Goal: Task Accomplishment & Management: Complete application form

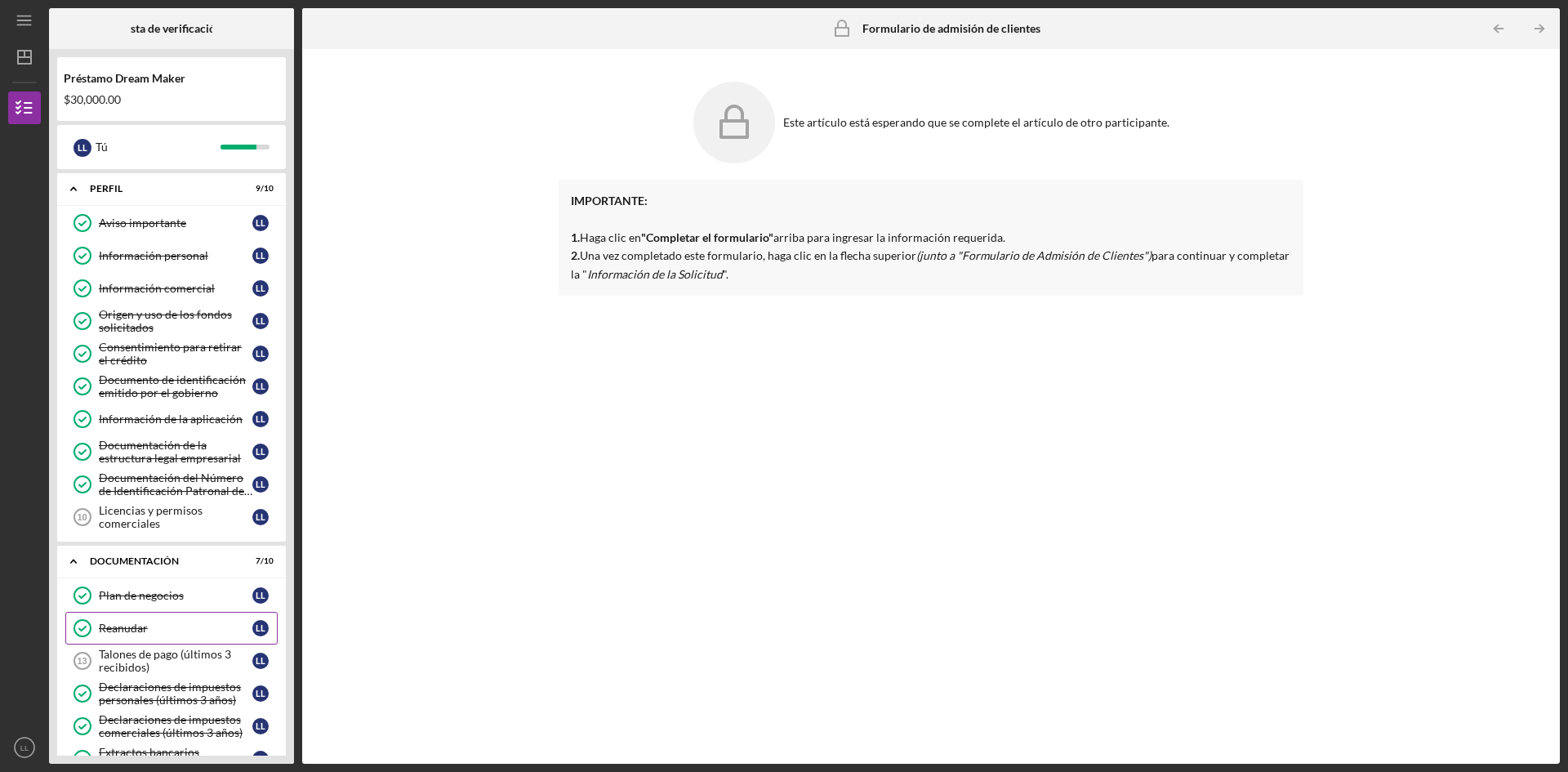
scroll to position [240, 0]
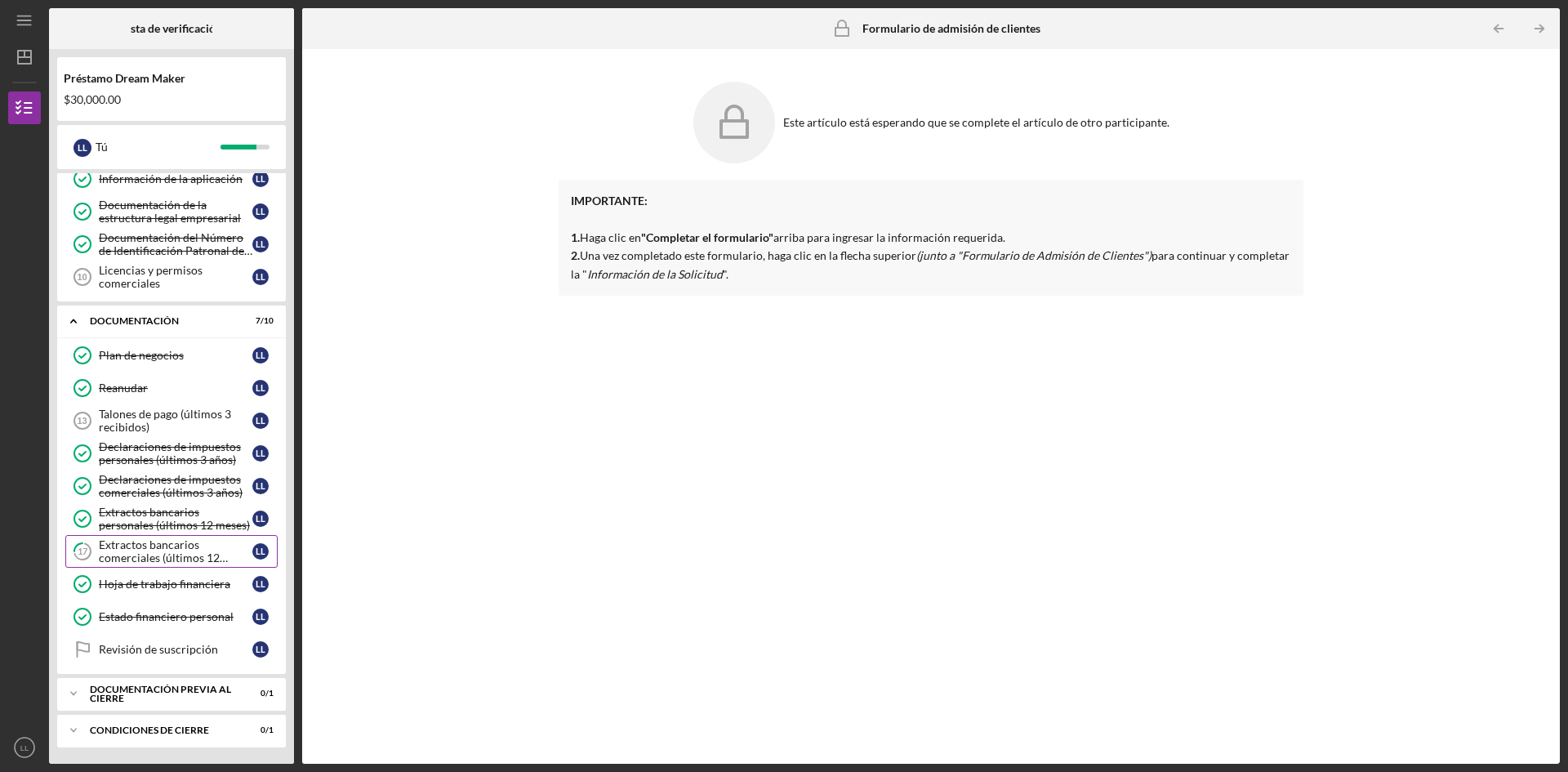
click at [86, 551] on tspan "17" at bounding box center [82, 552] width 11 height 11
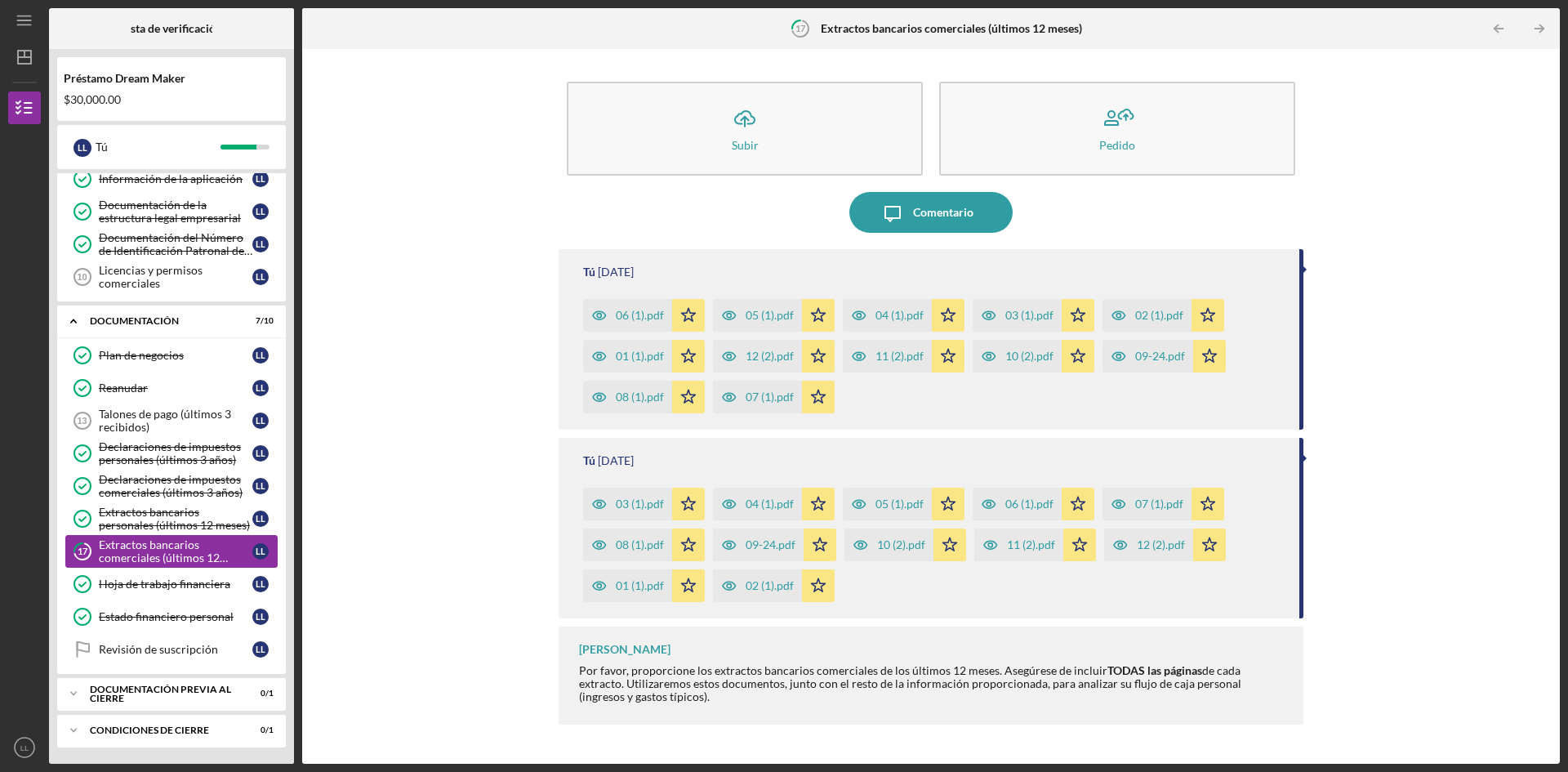
click at [86, 551] on tspan "17" at bounding box center [82, 552] width 11 height 11
click at [641, 507] on font "03 (1).pdf" at bounding box center [640, 503] width 48 height 14
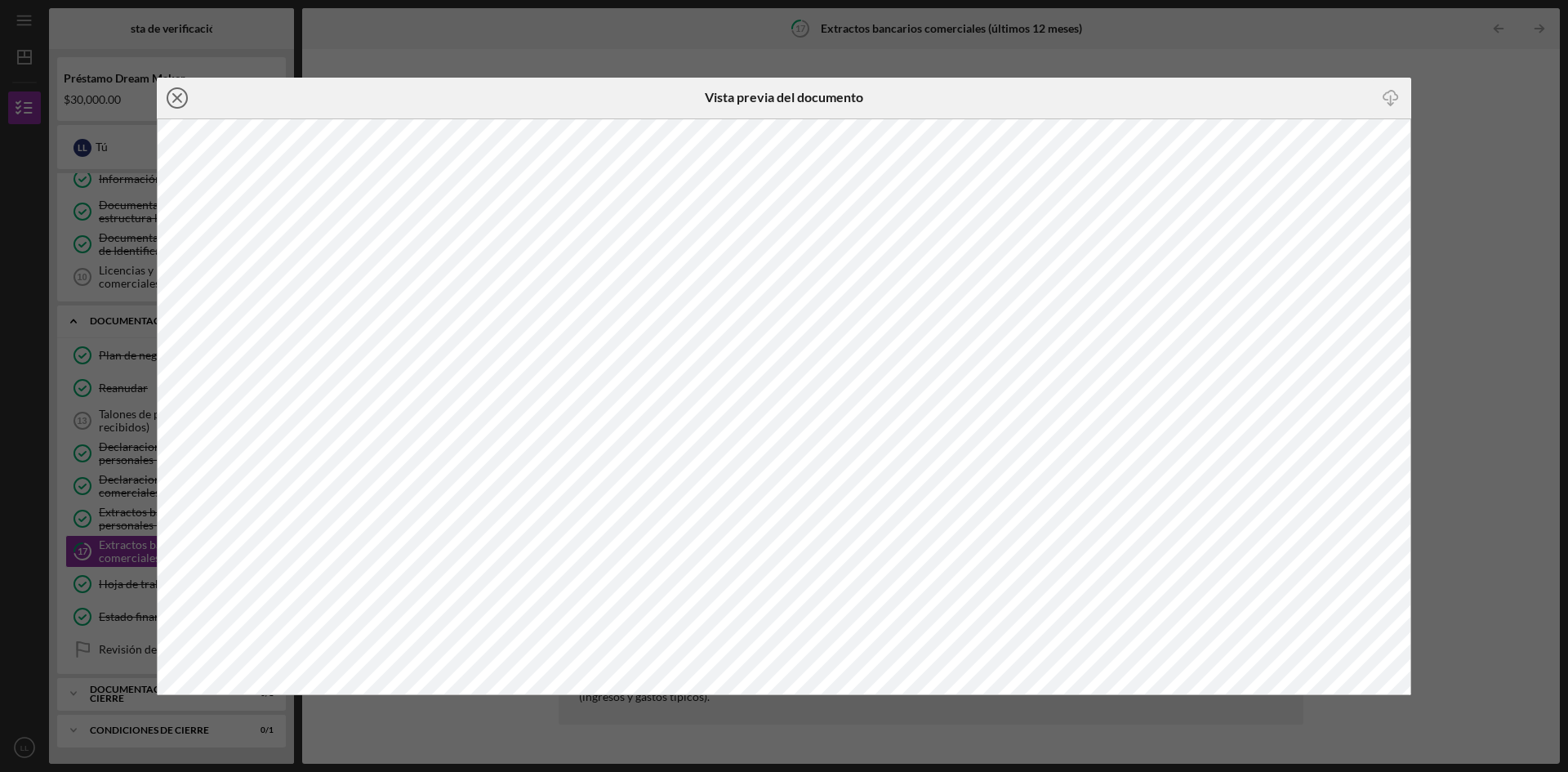
click at [175, 96] on line at bounding box center [177, 98] width 8 height 8
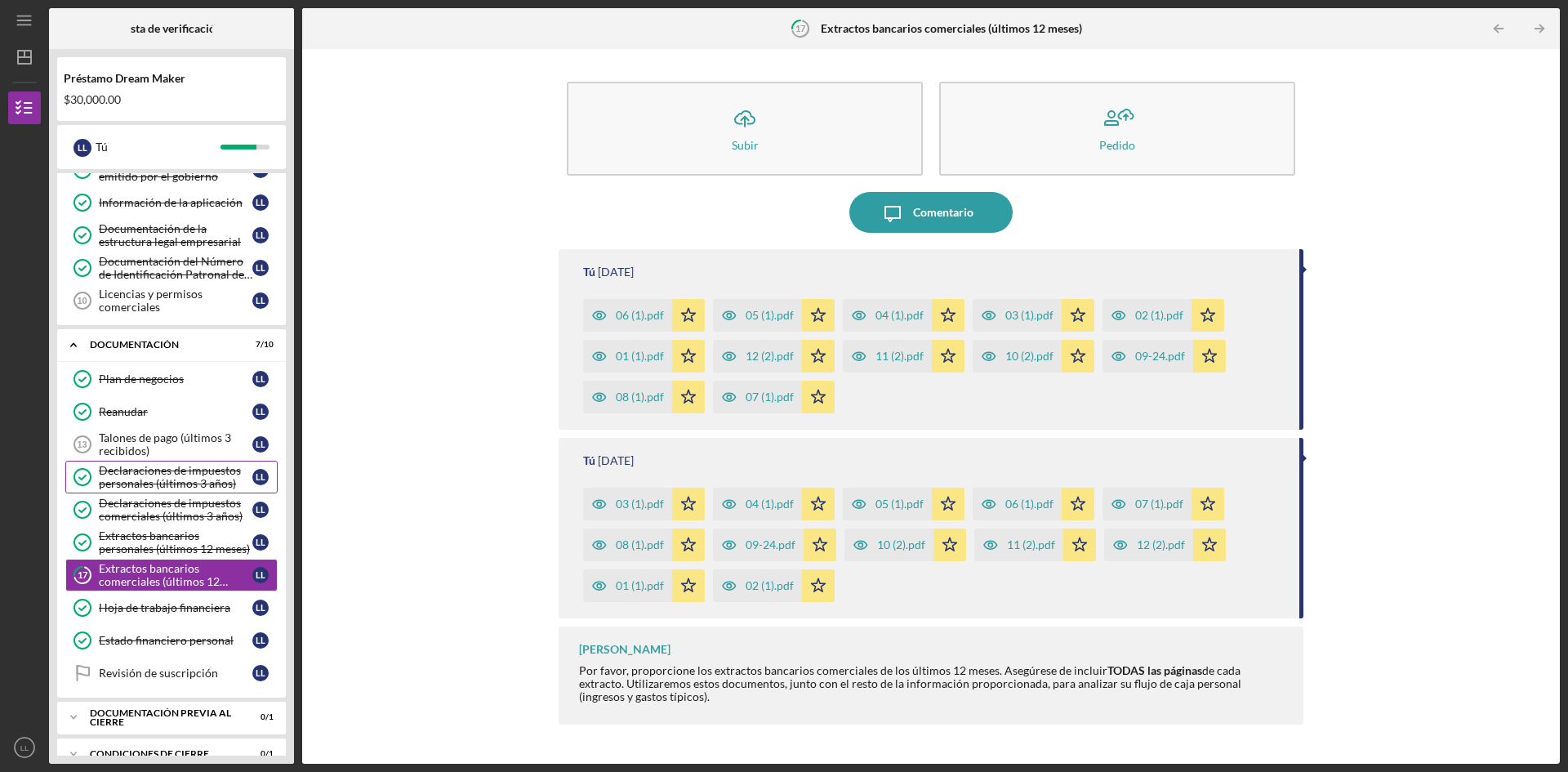
scroll to position [240, 0]
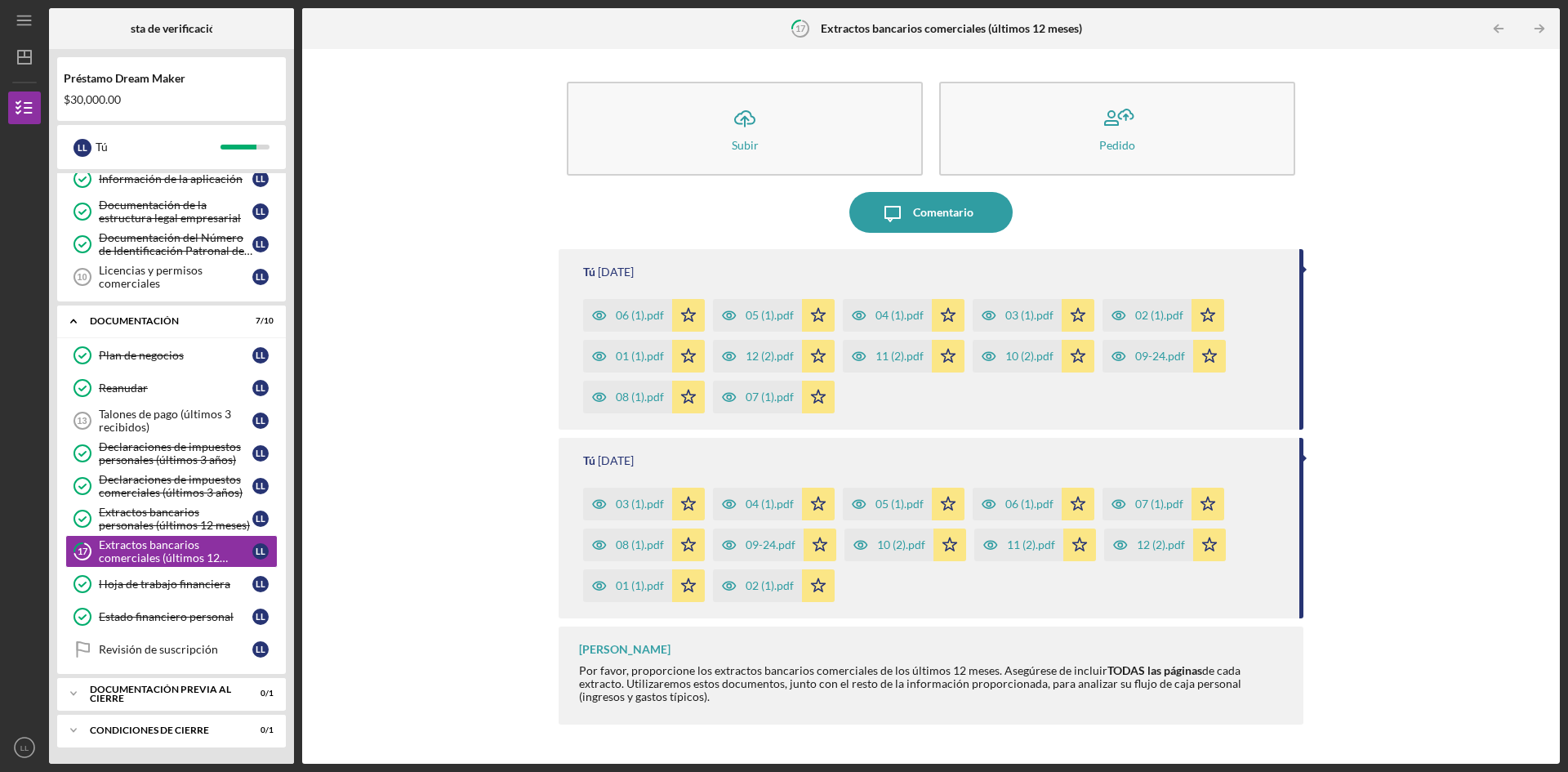
click at [626, 328] on div "06 (1).pdf" at bounding box center [627, 314] width 89 height 32
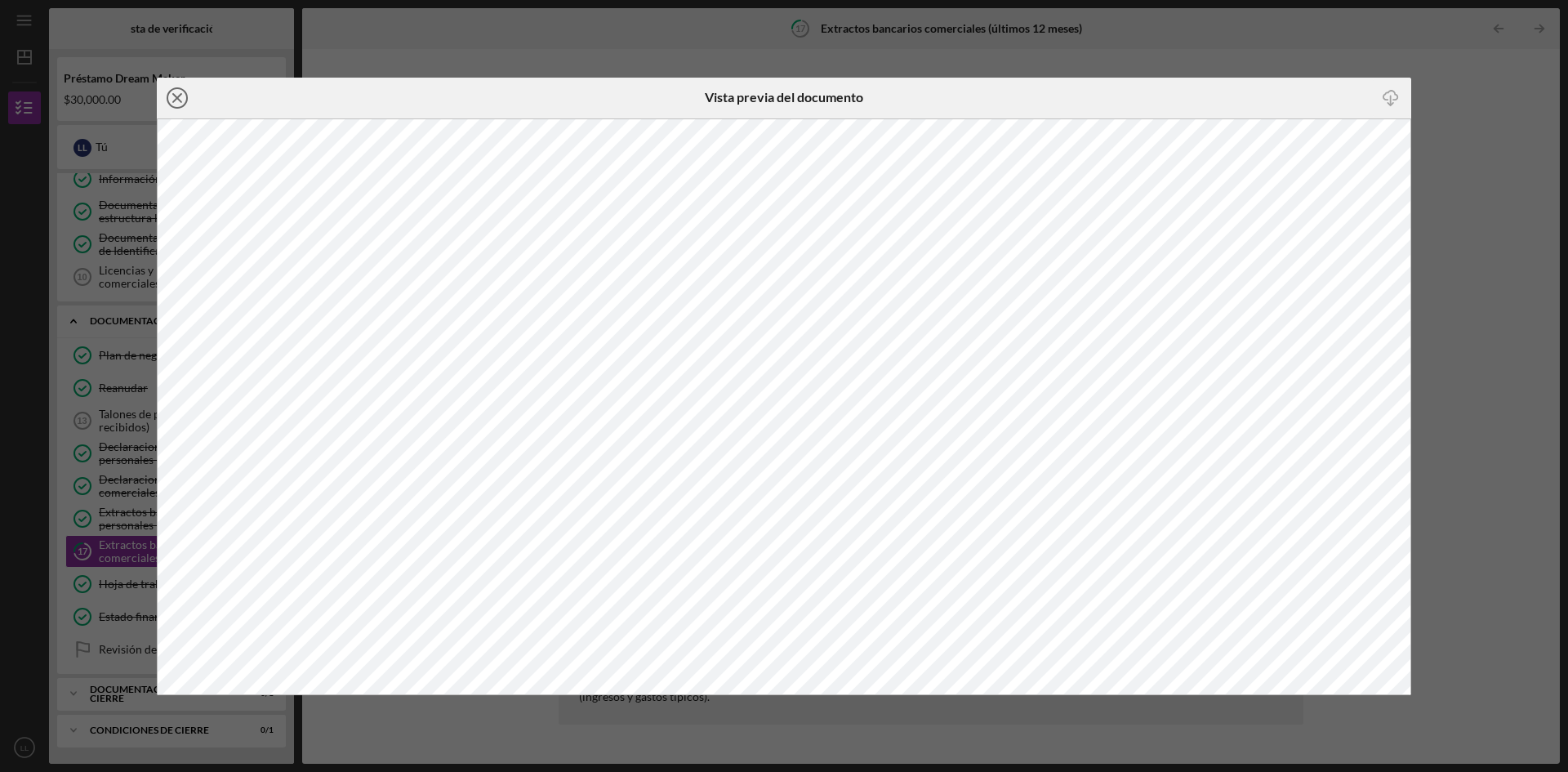
click at [174, 99] on icon "Icon/Close" at bounding box center [177, 97] width 41 height 41
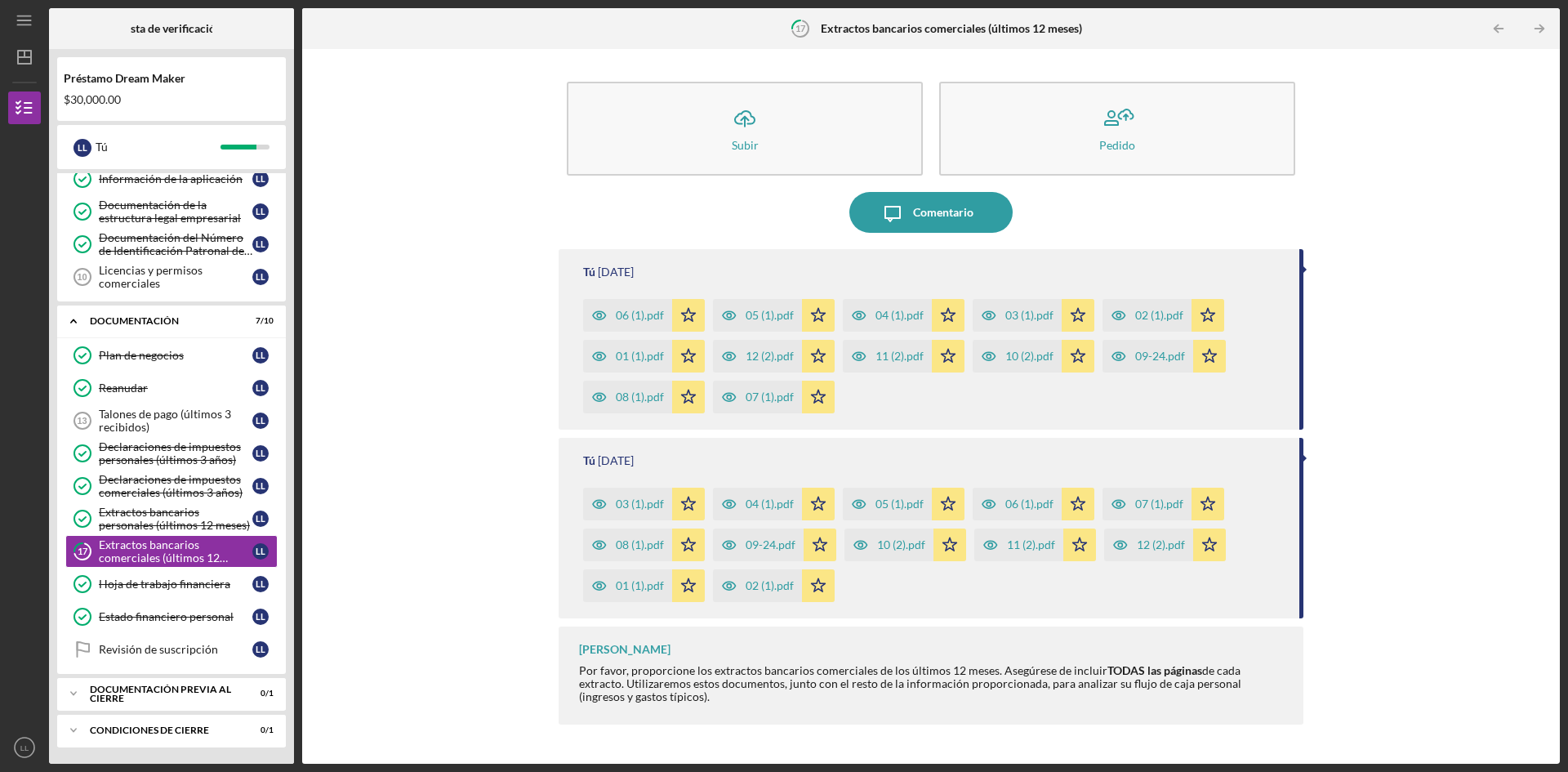
click at [764, 317] on font "05 (1).pdf" at bounding box center [770, 314] width 48 height 14
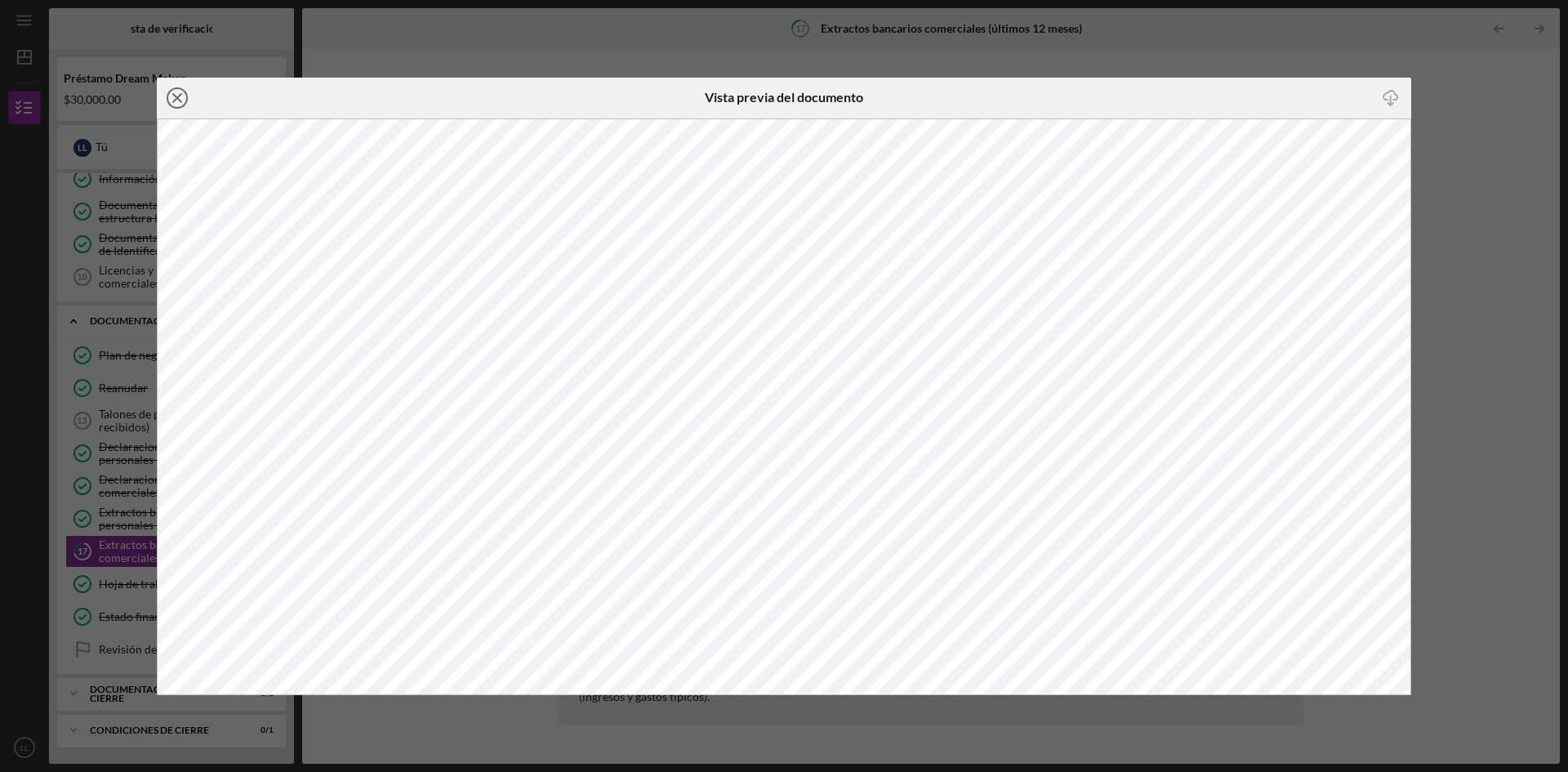
click at [176, 94] on icon "Icon/Close" at bounding box center [177, 97] width 41 height 41
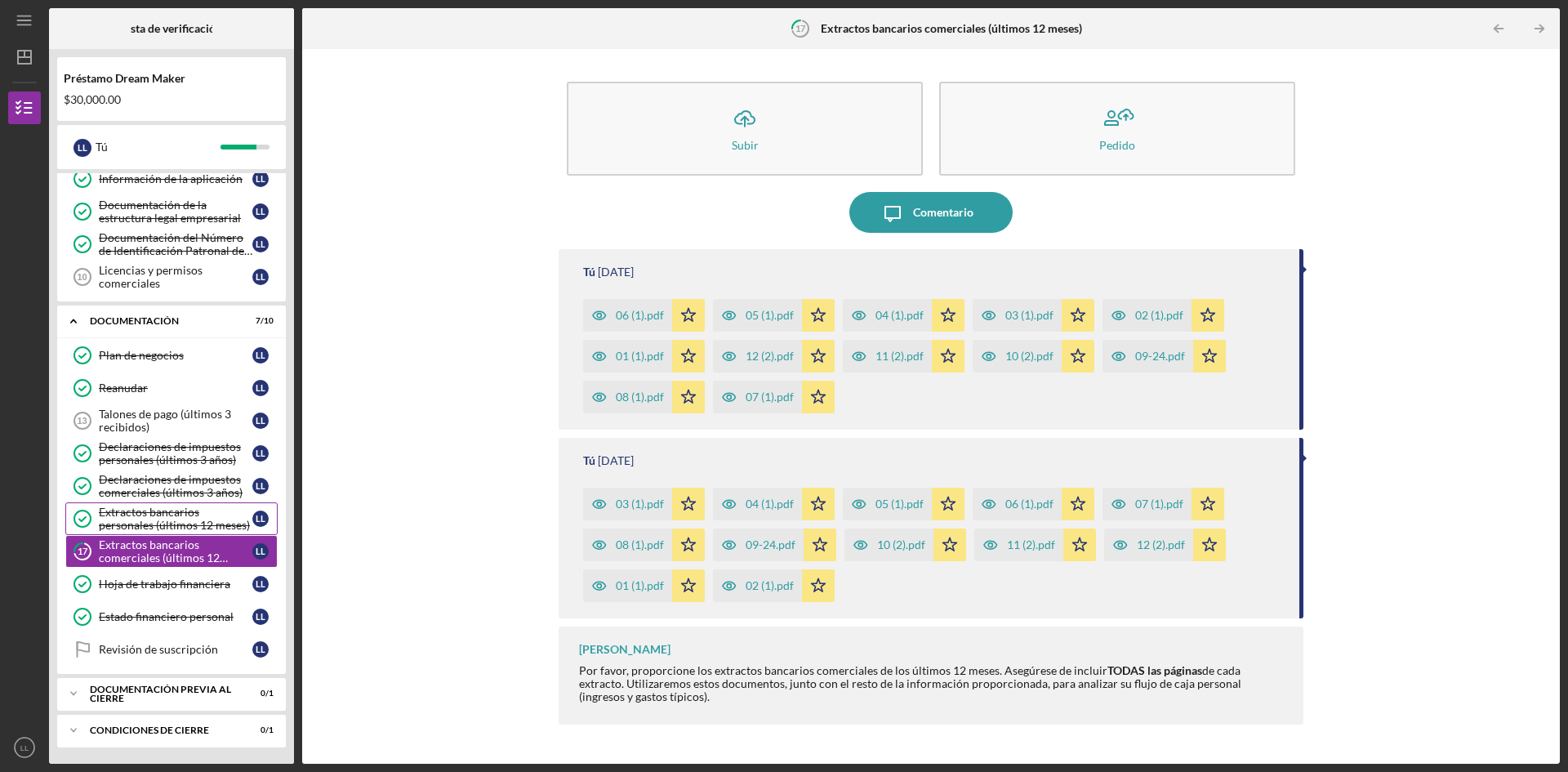
click at [149, 515] on font "Extractos bancarios personales (últimos 12 meses)" at bounding box center [175, 518] width 151 height 27
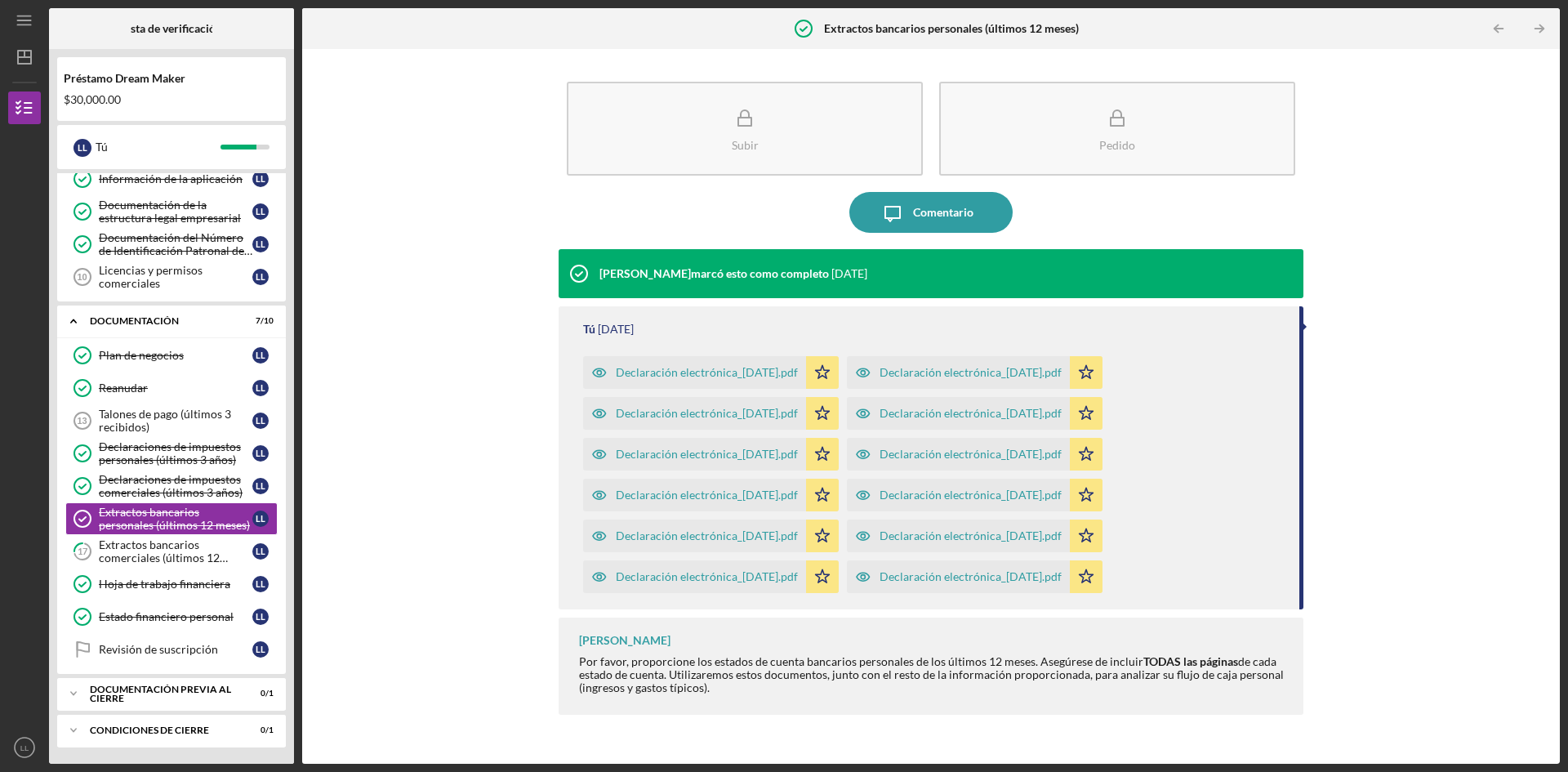
click at [705, 379] on font "Declaración electrónica_[DATE].pdf" at bounding box center [706, 372] width 182 height 14
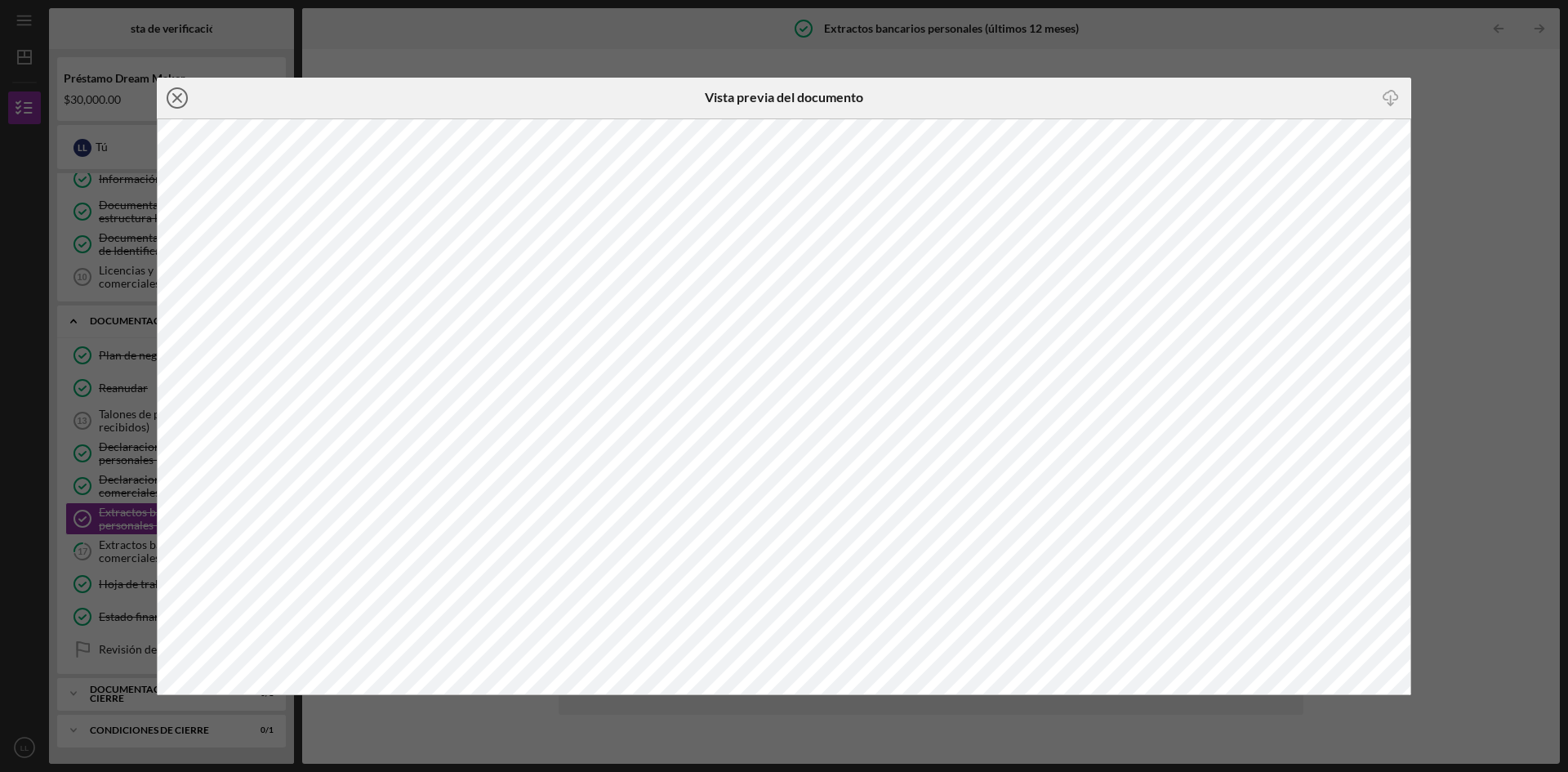
click at [179, 101] on icon "Icon/Close" at bounding box center [177, 97] width 41 height 41
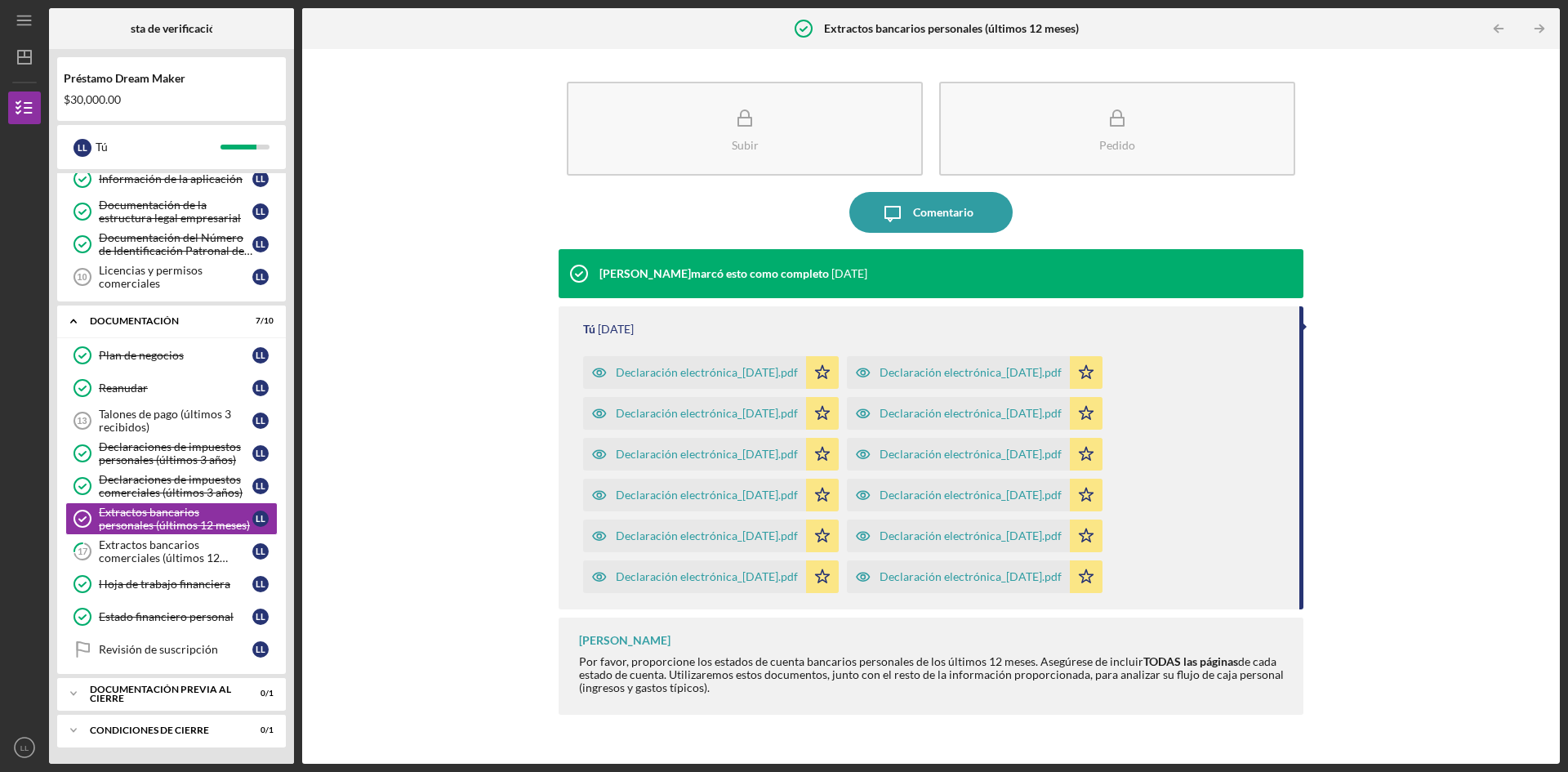
click at [1020, 577] on font "Declaración electrónica_[DATE].pdf" at bounding box center [971, 576] width 182 height 14
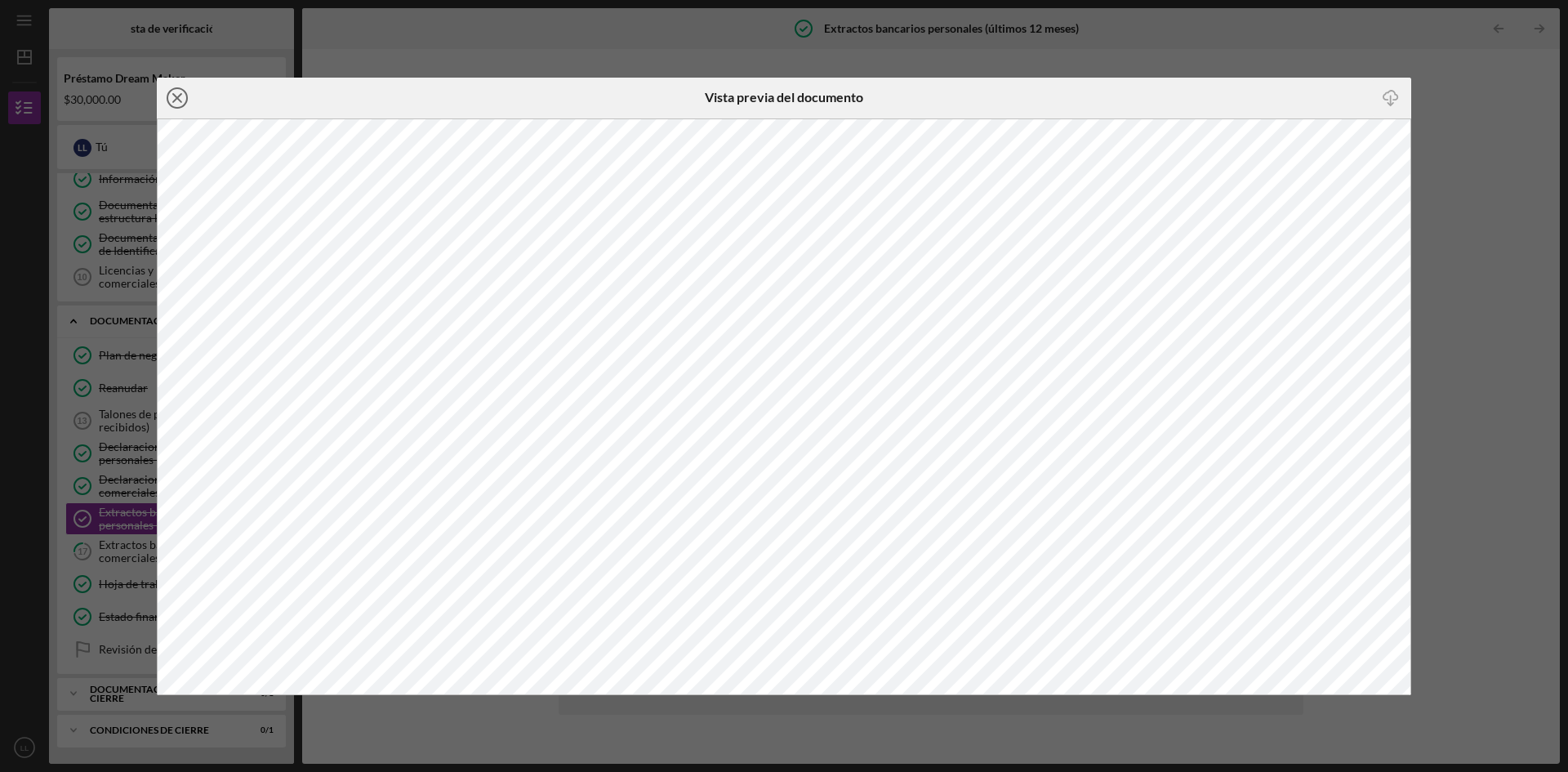
click at [185, 100] on icon "Icon/Close" at bounding box center [177, 97] width 41 height 41
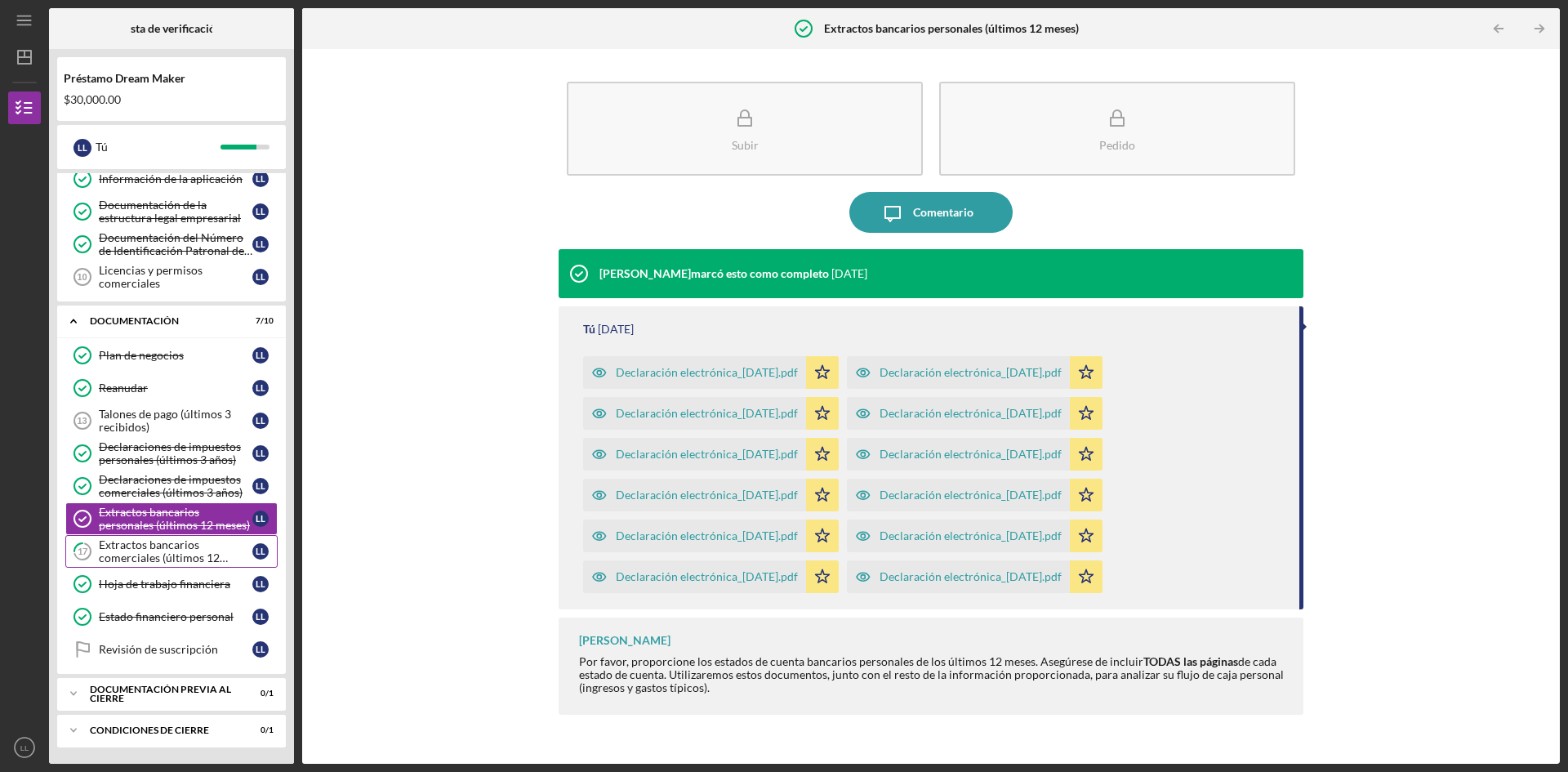
click at [166, 546] on font "Extractos bancarios comerciales (últimos 12 meses)" at bounding box center [163, 557] width 129 height 40
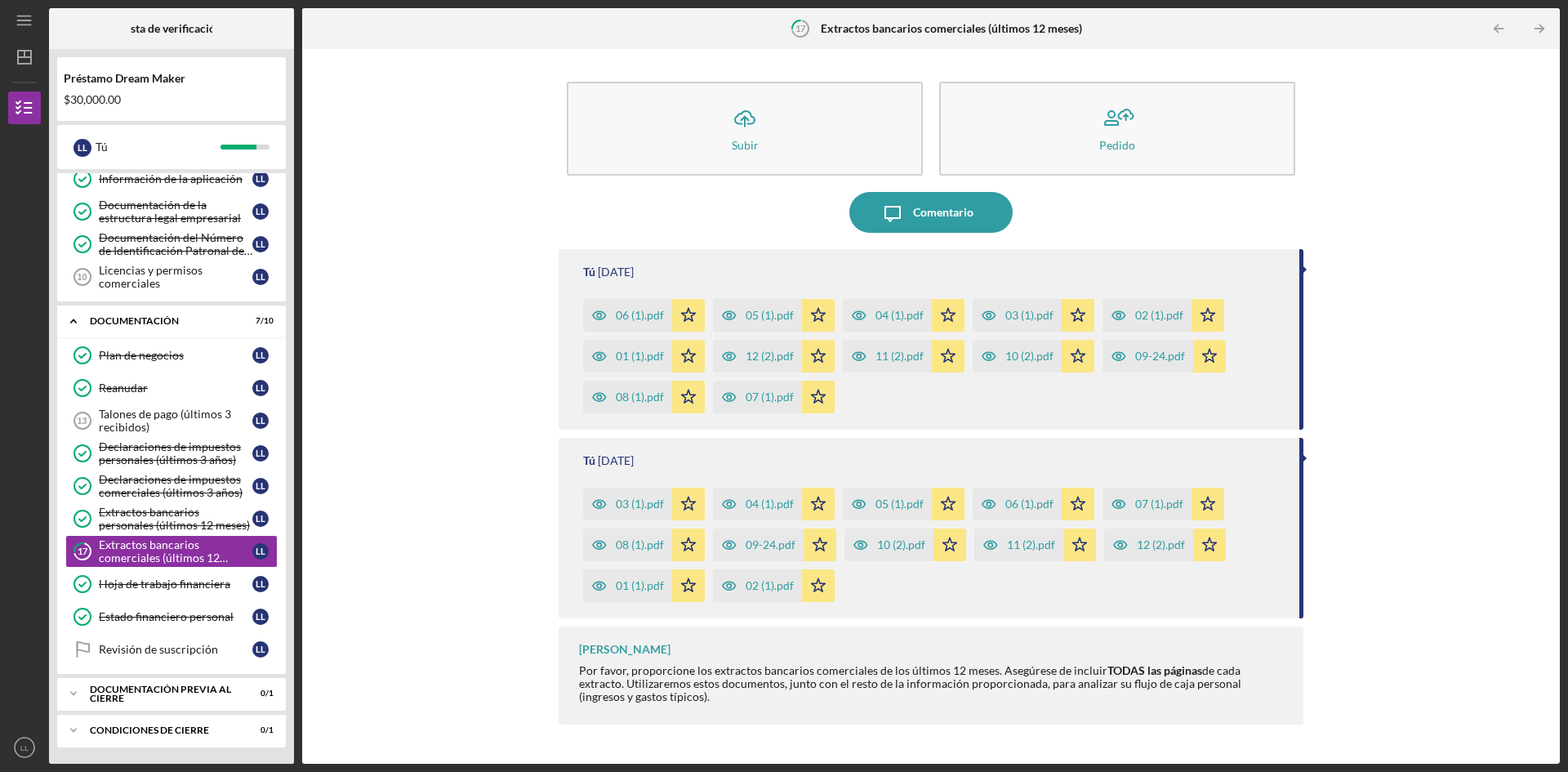
click at [752, 361] on font "12 (2).pdf" at bounding box center [770, 355] width 48 height 14
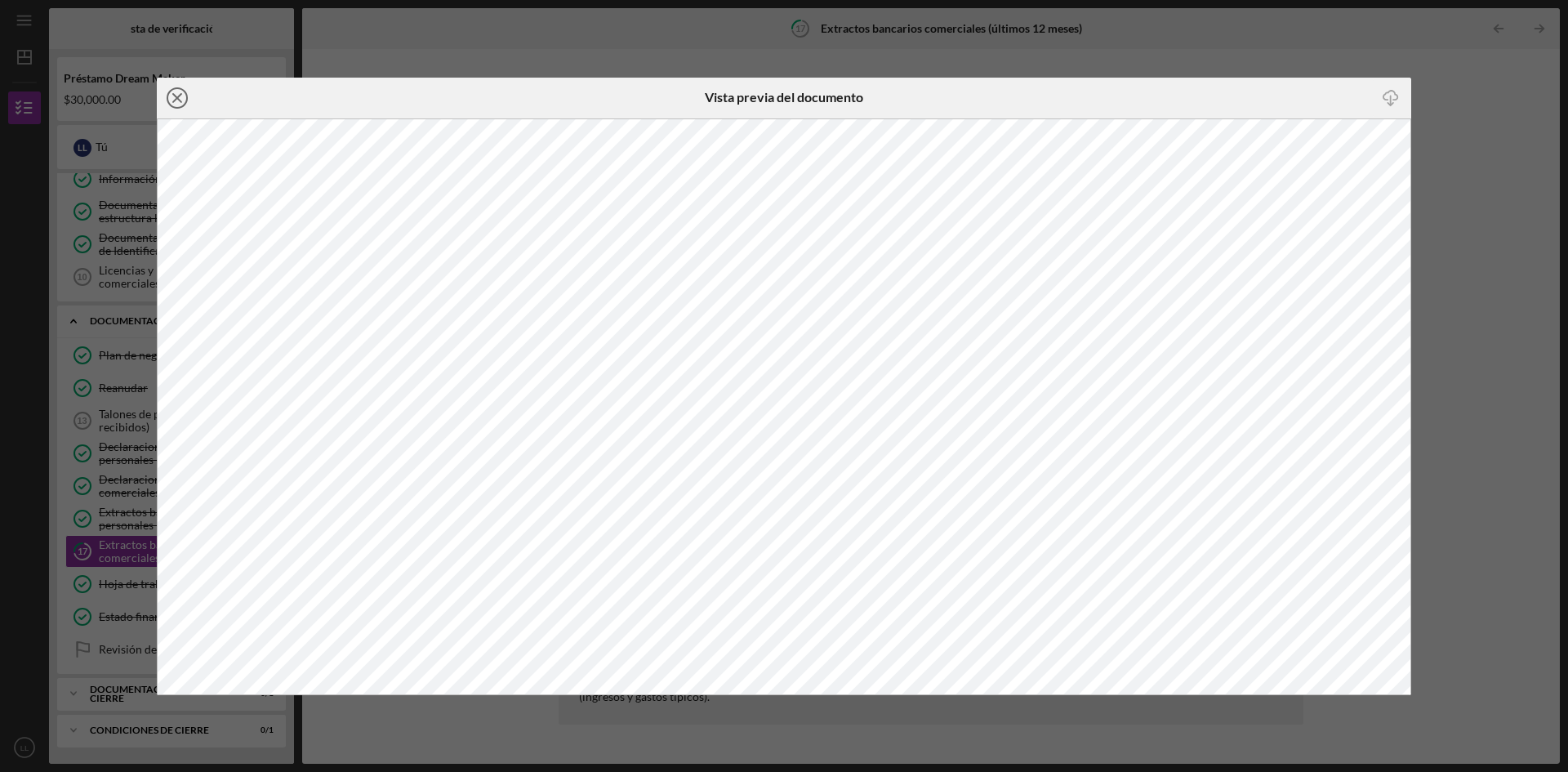
click at [177, 96] on line at bounding box center [177, 98] width 8 height 8
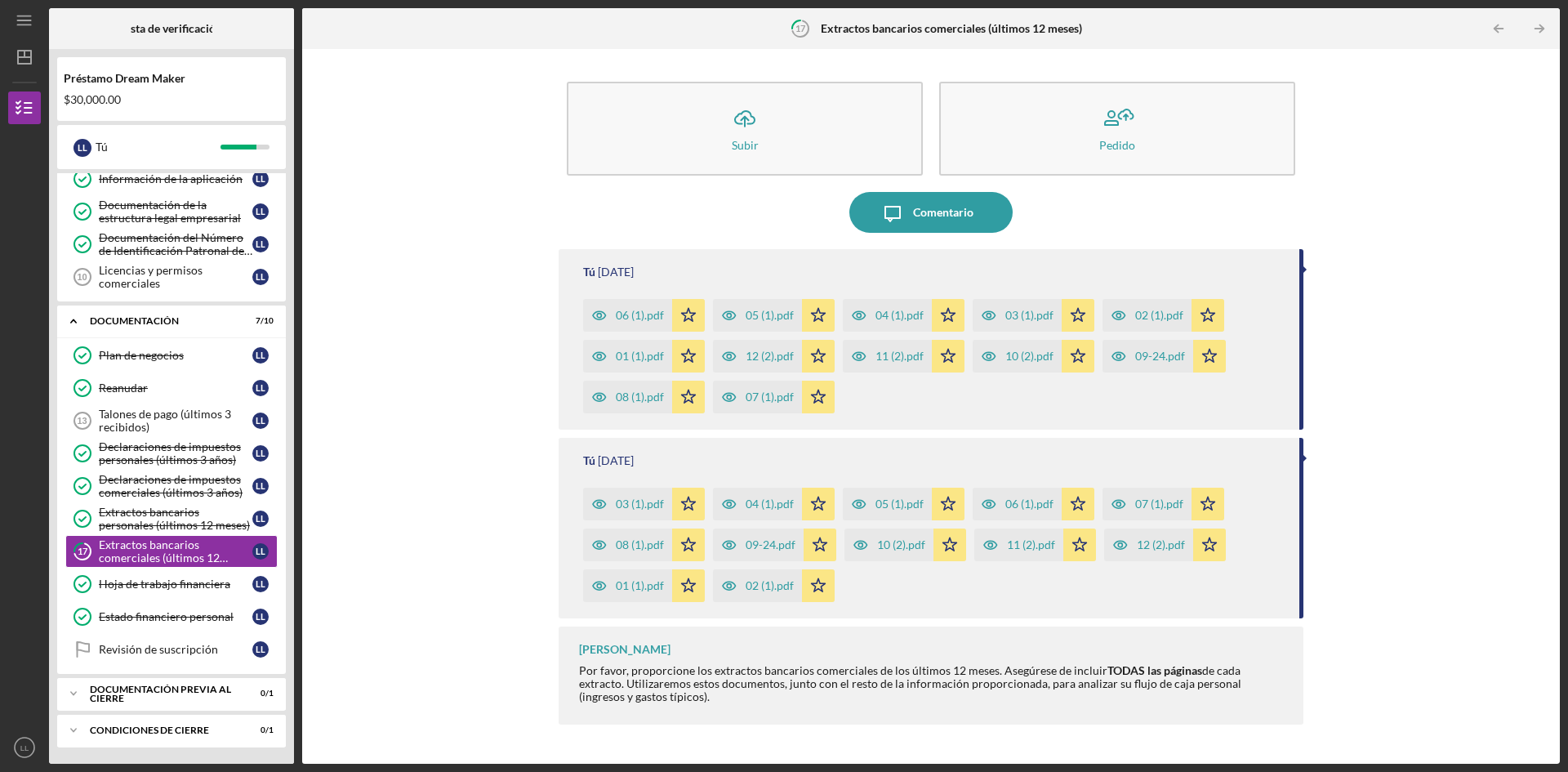
click at [892, 358] on font "11 (2).pdf" at bounding box center [900, 355] width 48 height 14
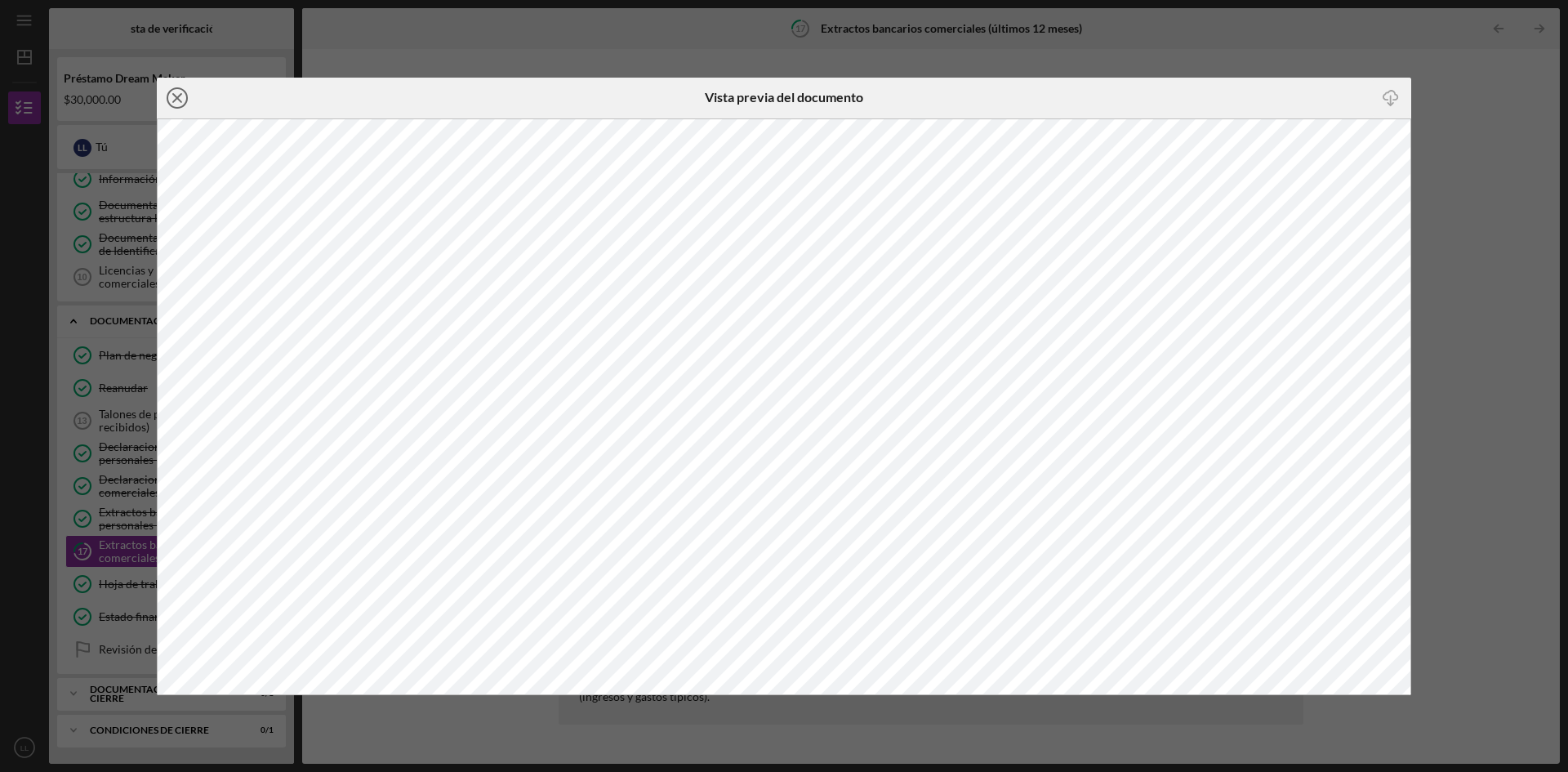
click at [168, 95] on circle at bounding box center [177, 98] width 20 height 20
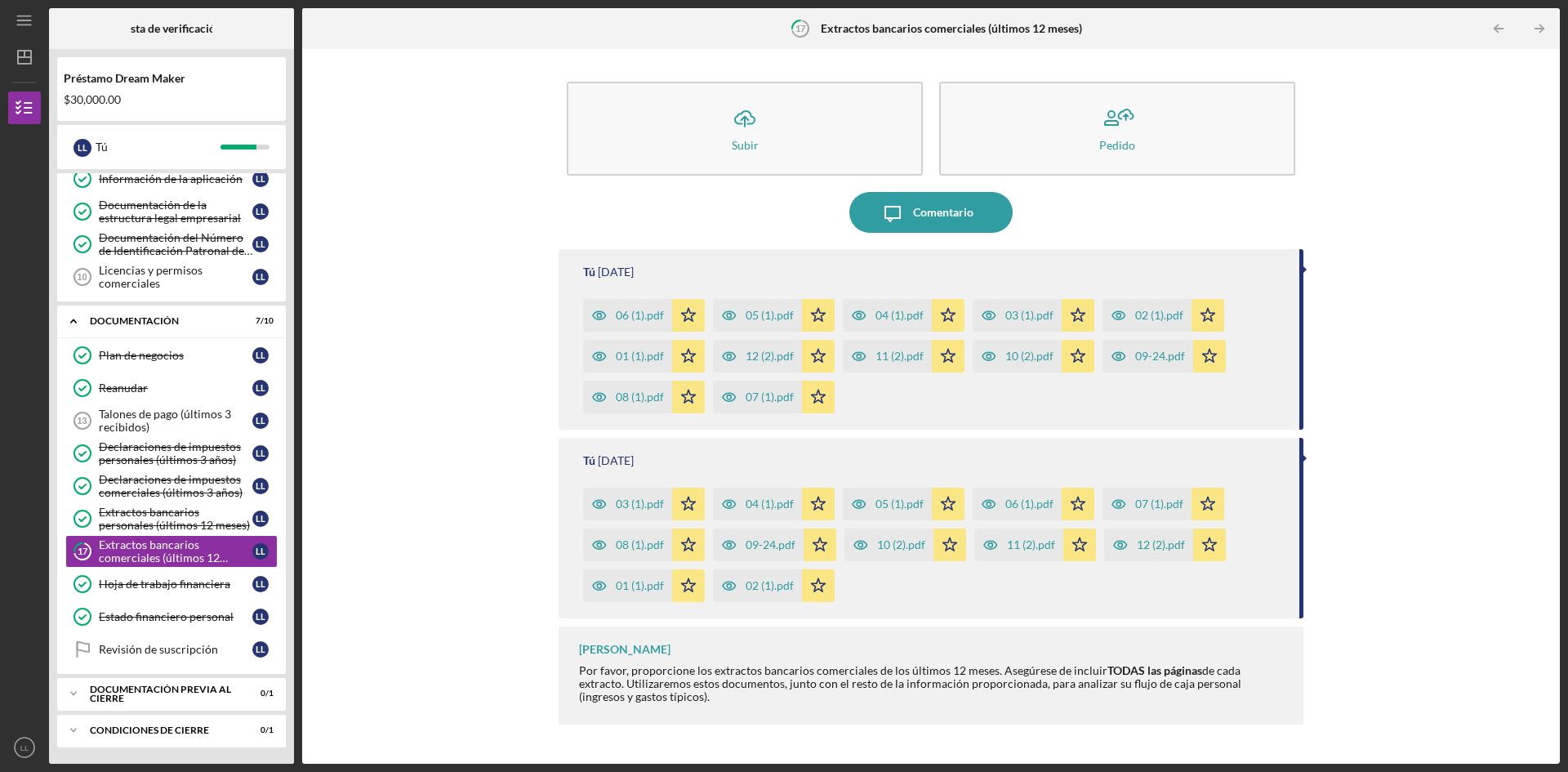
click at [1017, 359] on font "10 (2).pdf" at bounding box center [1030, 355] width 48 height 14
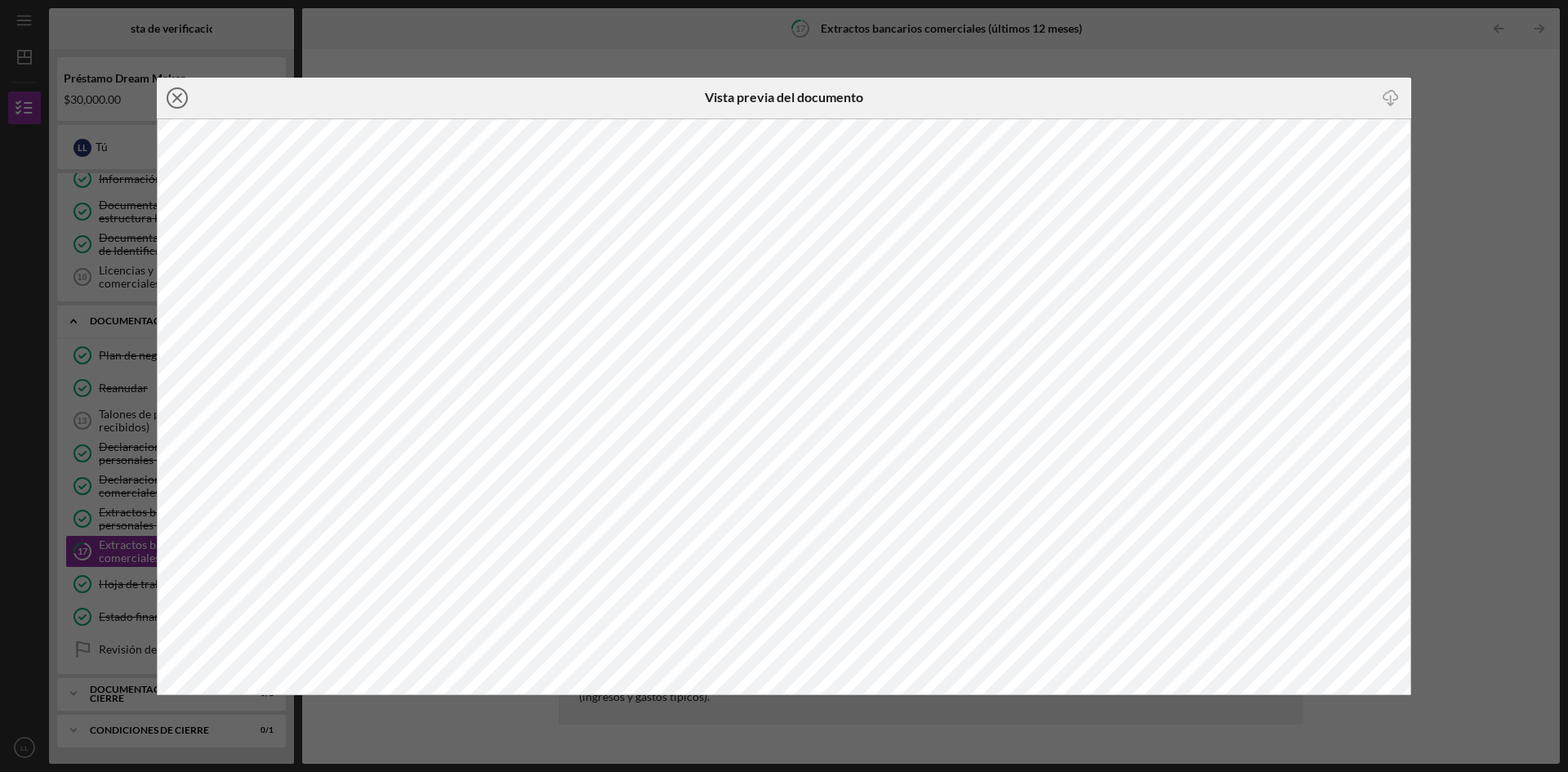
click at [173, 98] on icon "Icon/Close" at bounding box center [177, 97] width 41 height 41
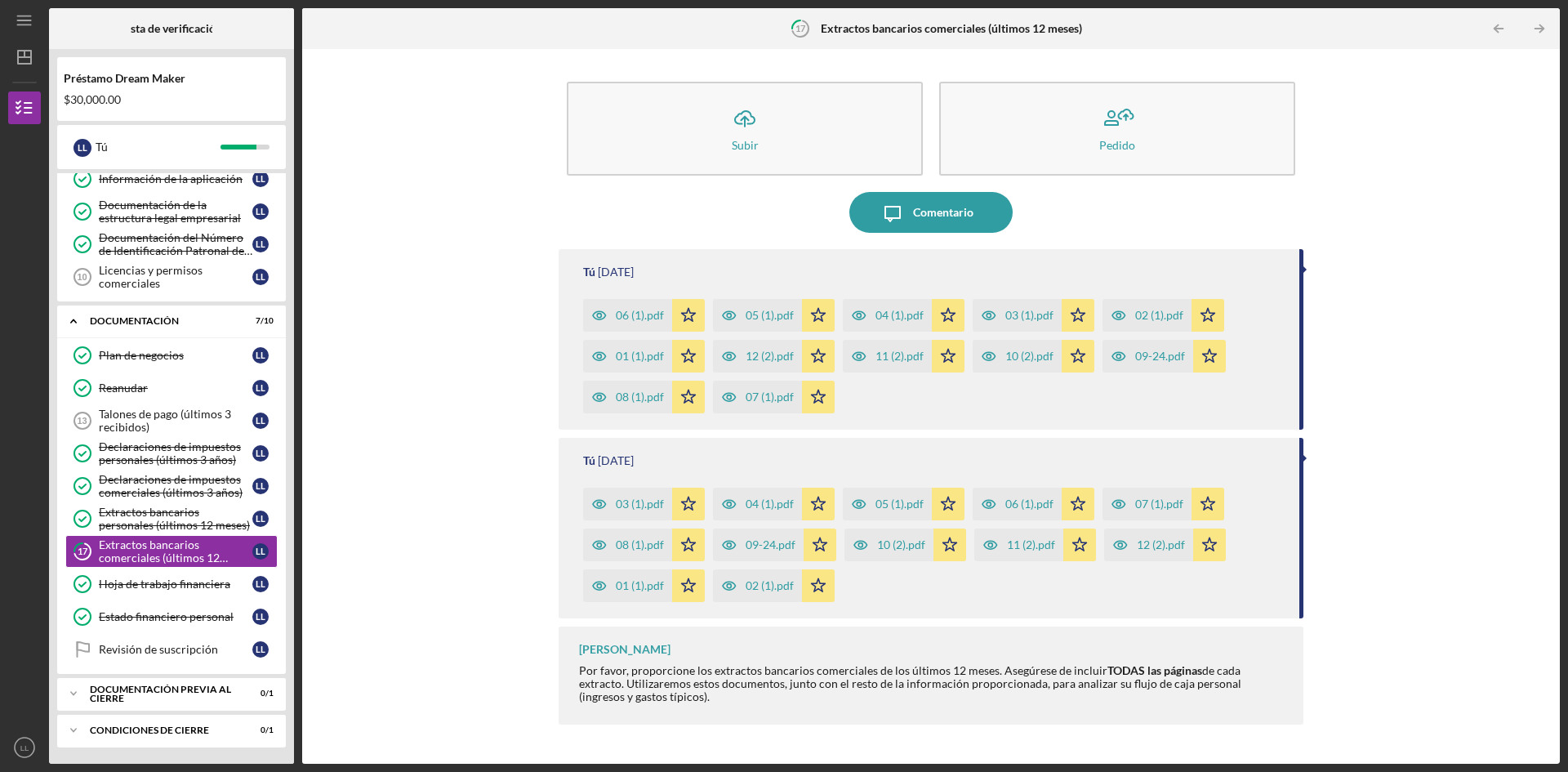
click at [1151, 356] on font "09-24.pdf" at bounding box center [1160, 355] width 50 height 14
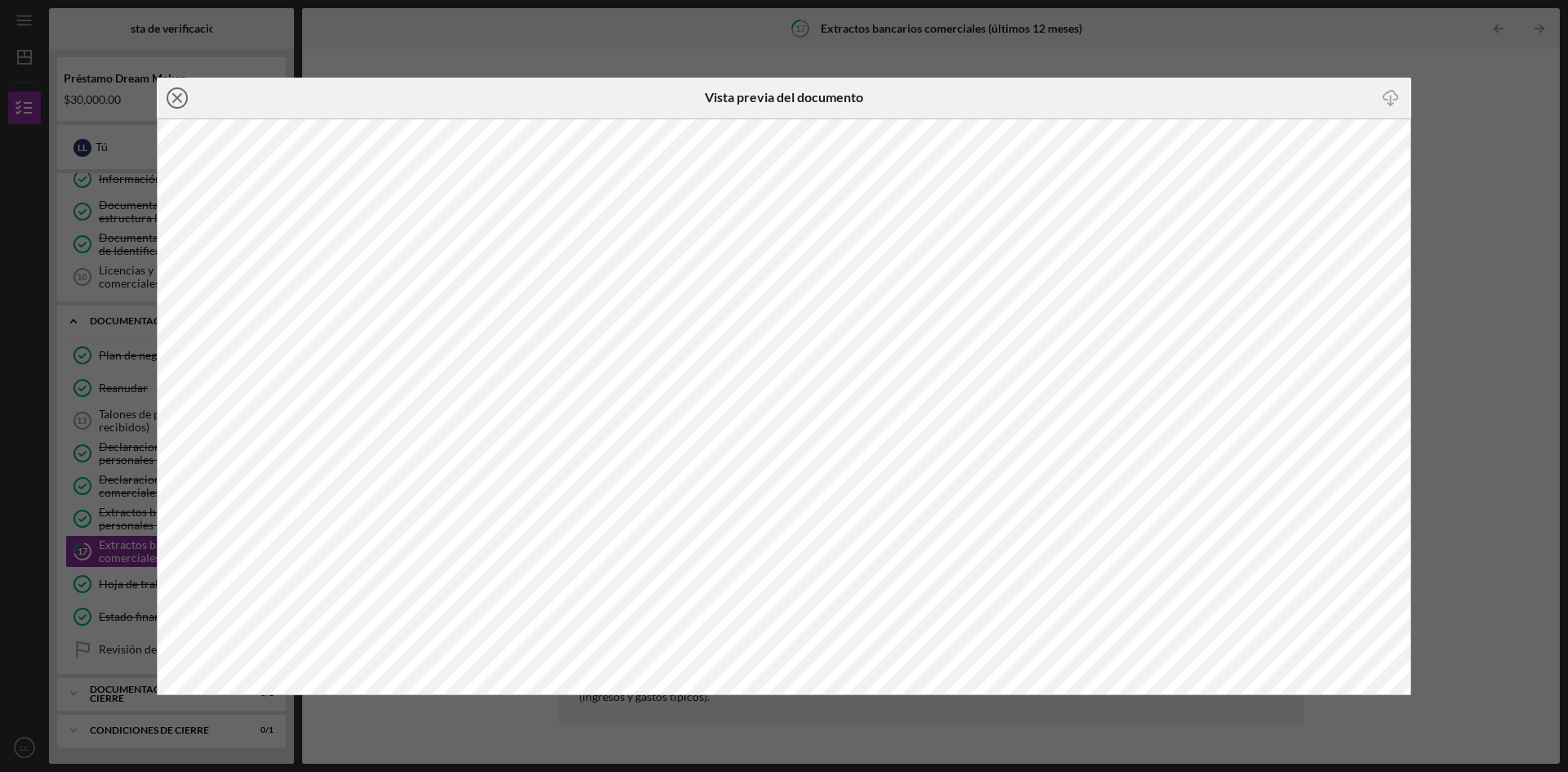
click at [177, 99] on icon "Icon/Close" at bounding box center [177, 97] width 41 height 41
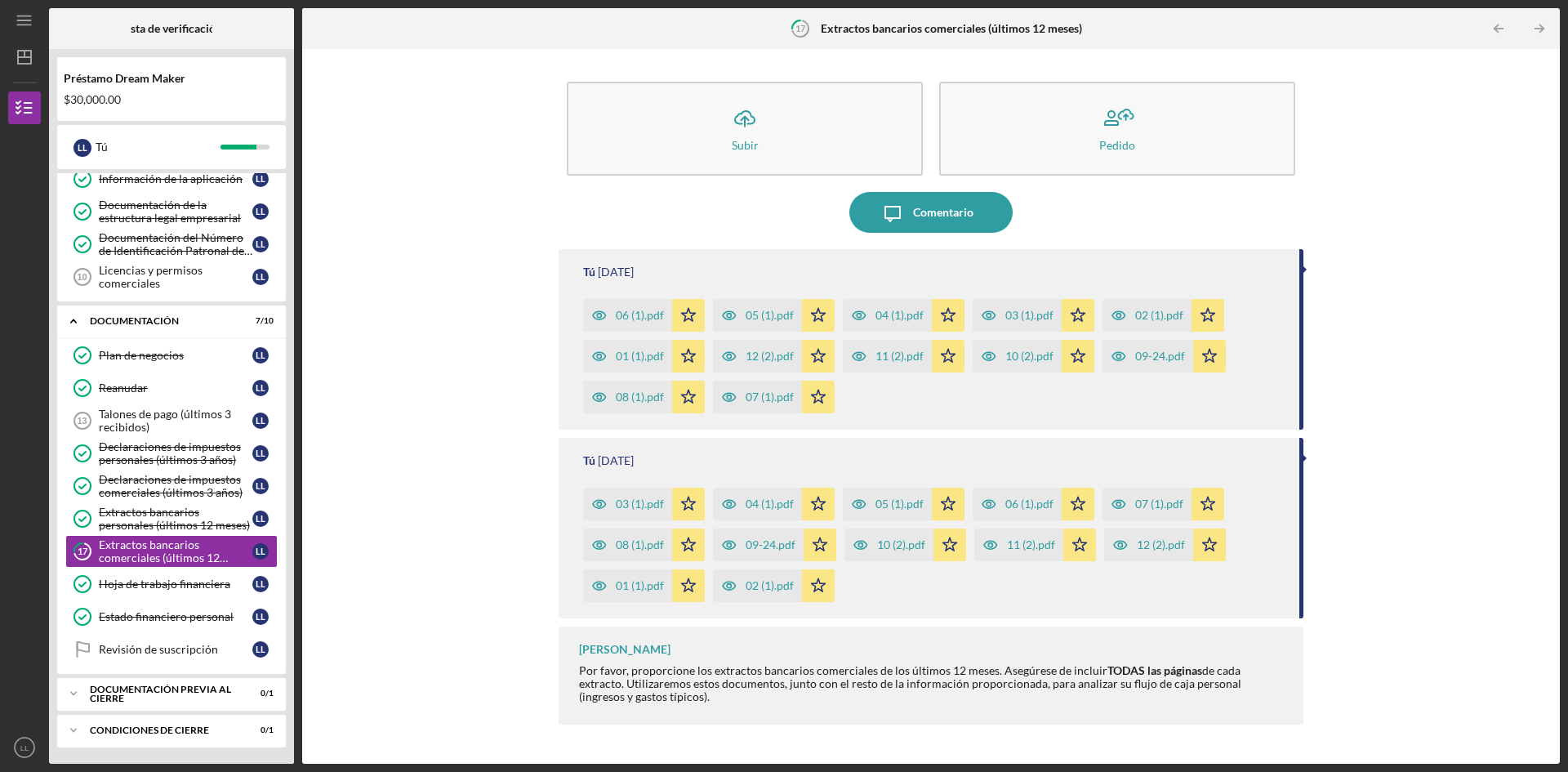
click at [640, 349] on div "01 (1).pdf" at bounding box center [627, 356] width 89 height 32
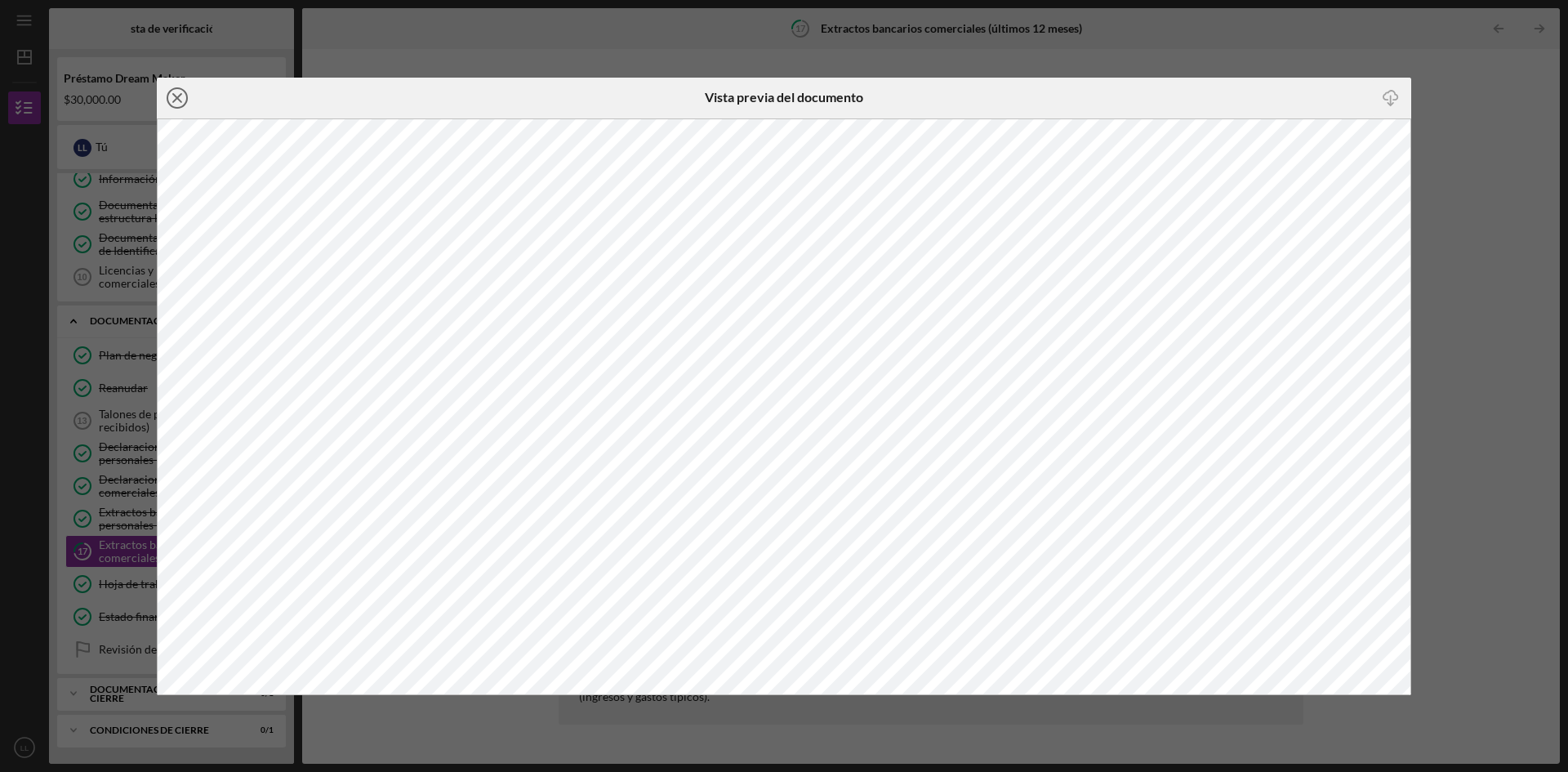
click at [182, 100] on icon "Icon/Close" at bounding box center [177, 97] width 41 height 41
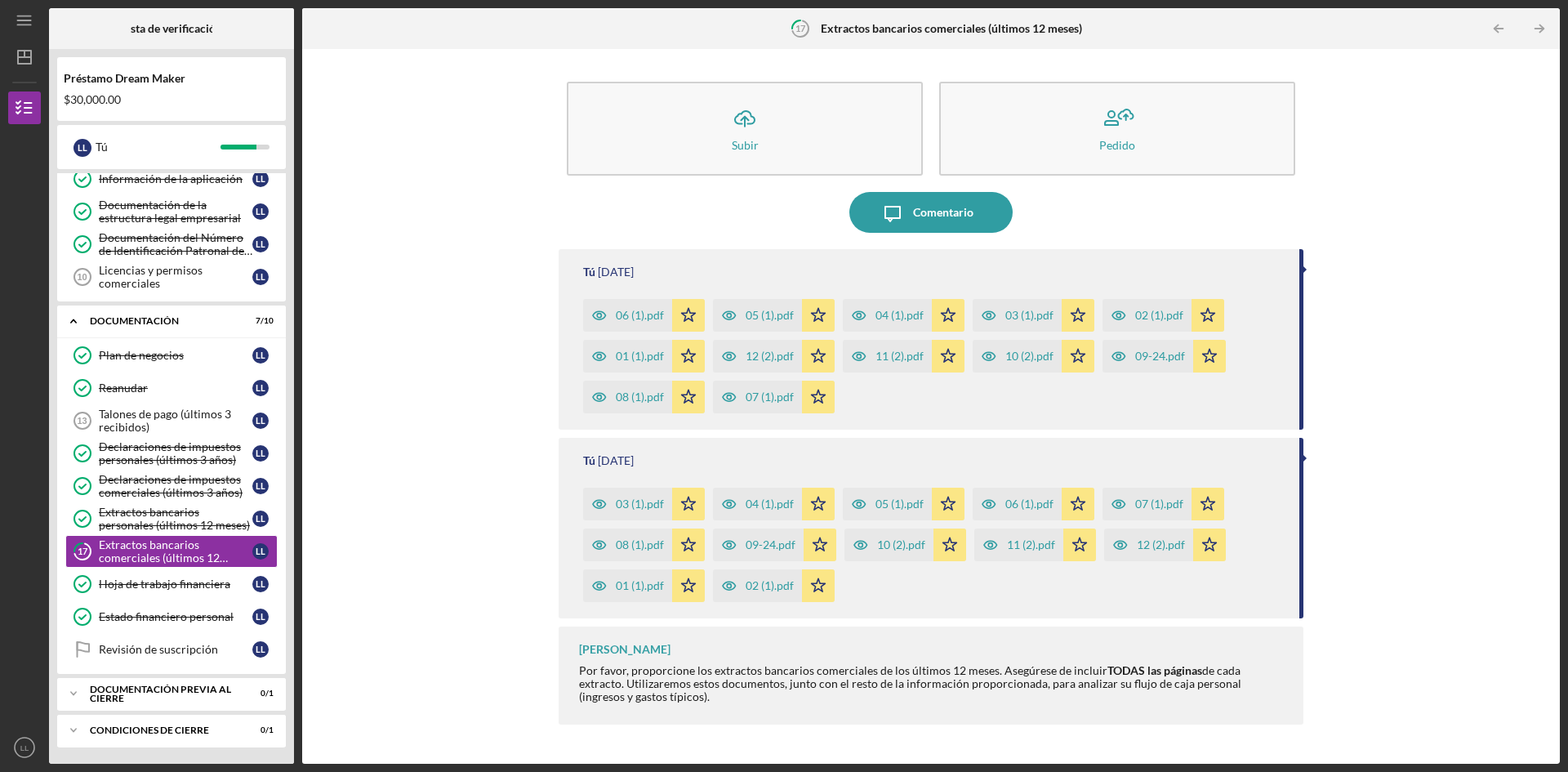
click at [1143, 313] on font "02 (1).pdf" at bounding box center [1160, 314] width 48 height 14
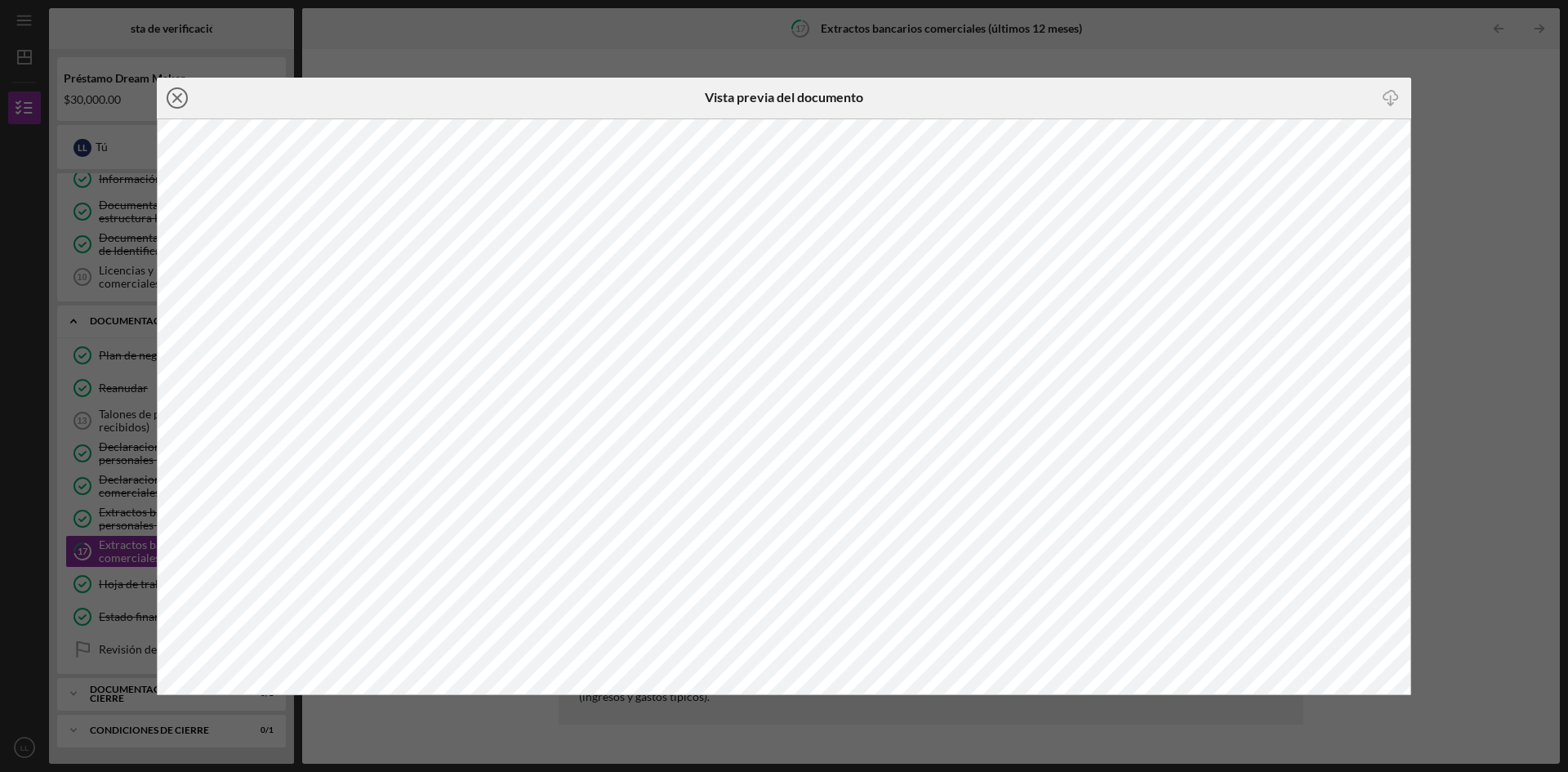
click at [179, 103] on icon "Icon/Close" at bounding box center [177, 97] width 41 height 41
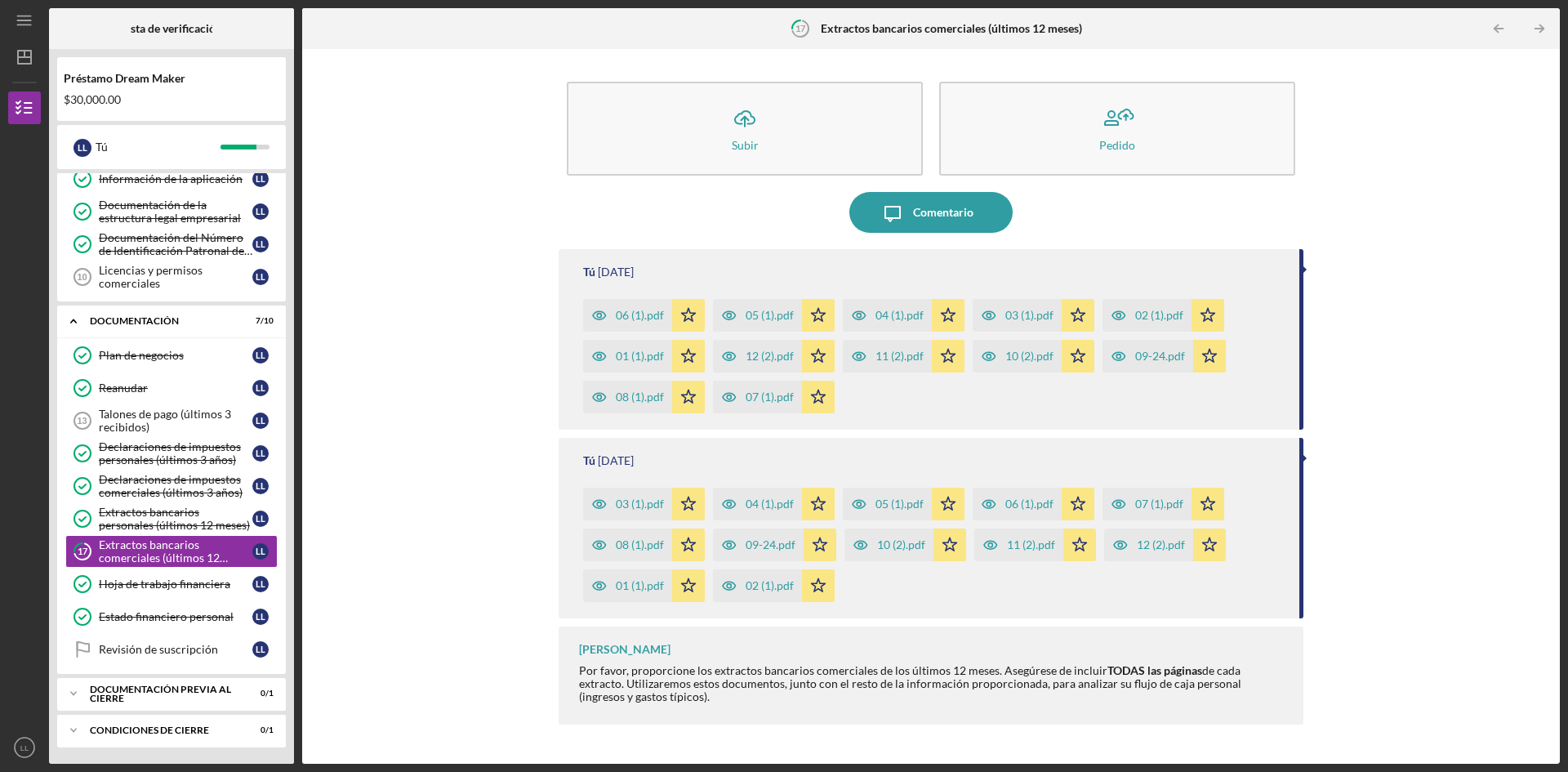
click at [1024, 317] on font "03 (1).pdf" at bounding box center [1030, 314] width 48 height 14
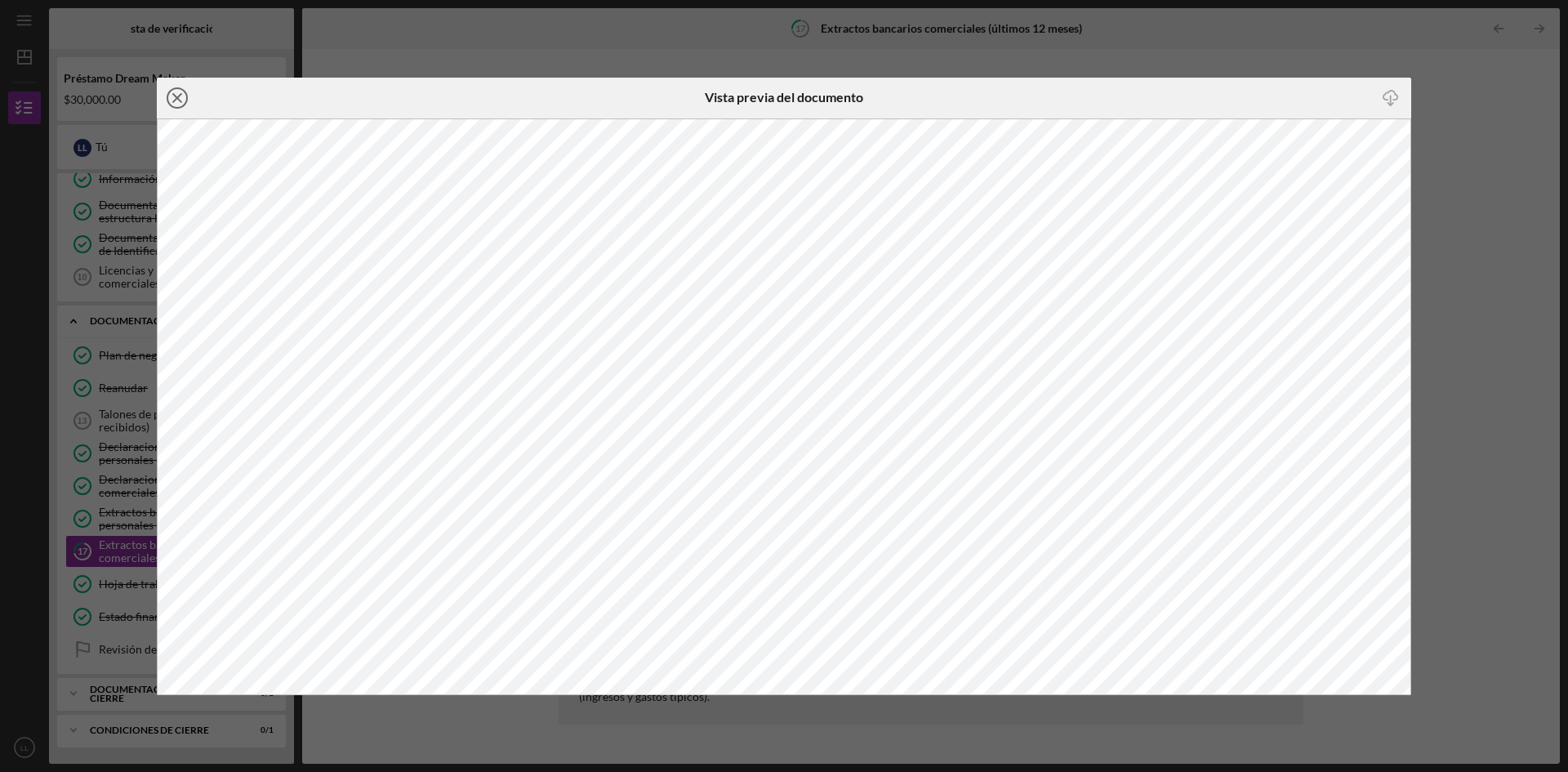
click at [178, 101] on icon "Icon/Close" at bounding box center [177, 97] width 41 height 41
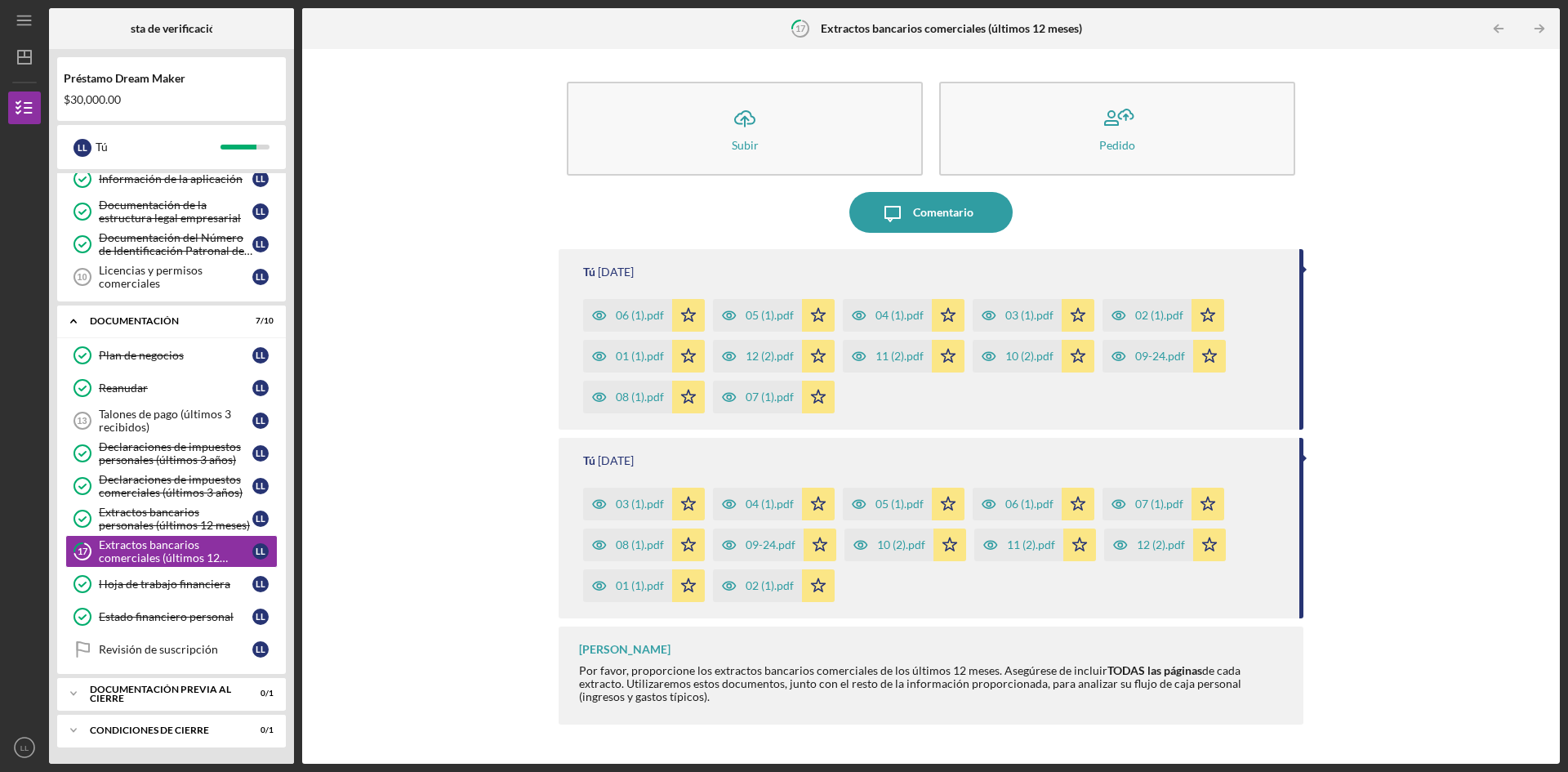
click at [768, 544] on font "09-24.pdf" at bounding box center [771, 544] width 50 height 14
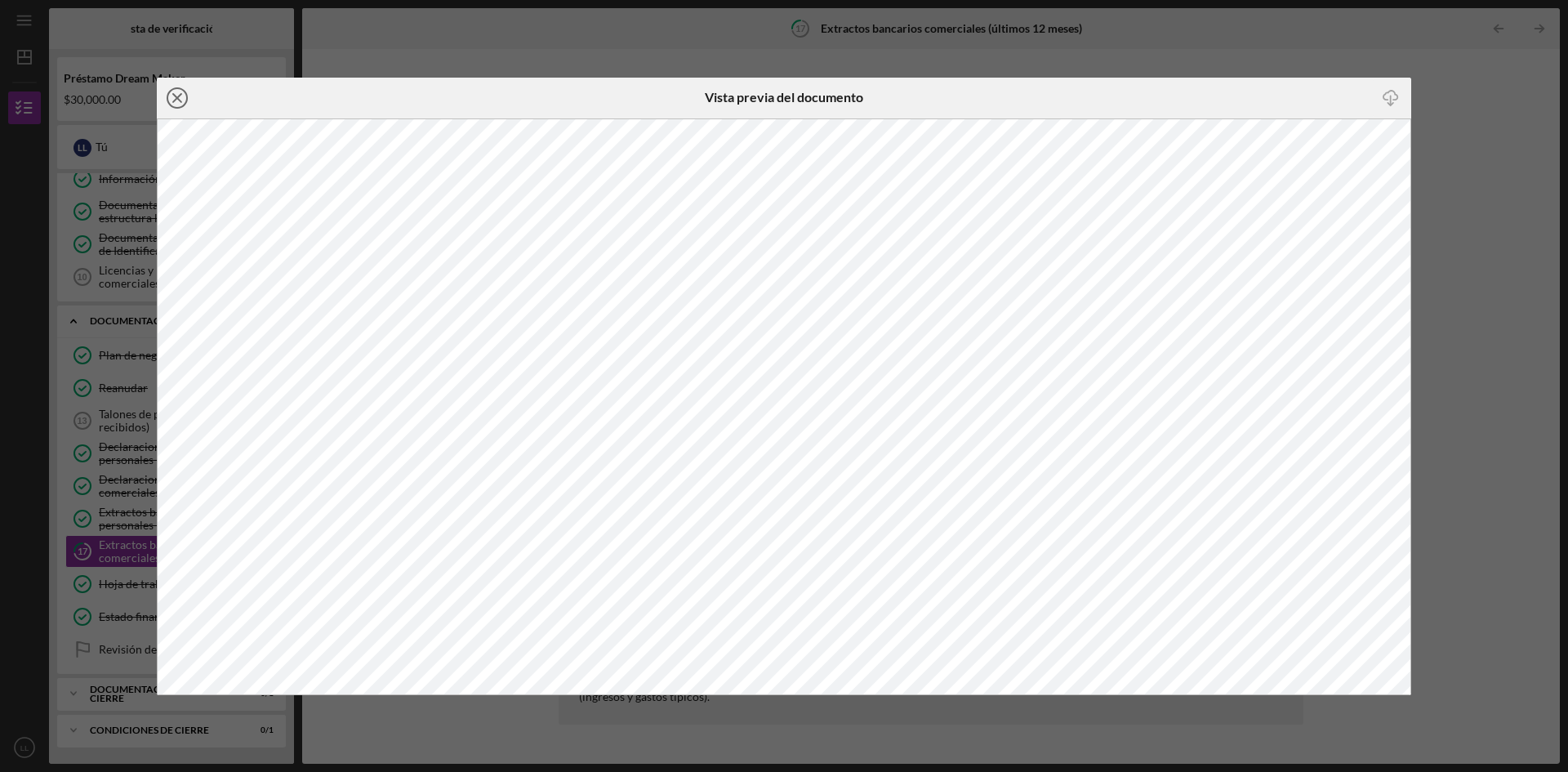
click at [178, 99] on line at bounding box center [177, 98] width 8 height 8
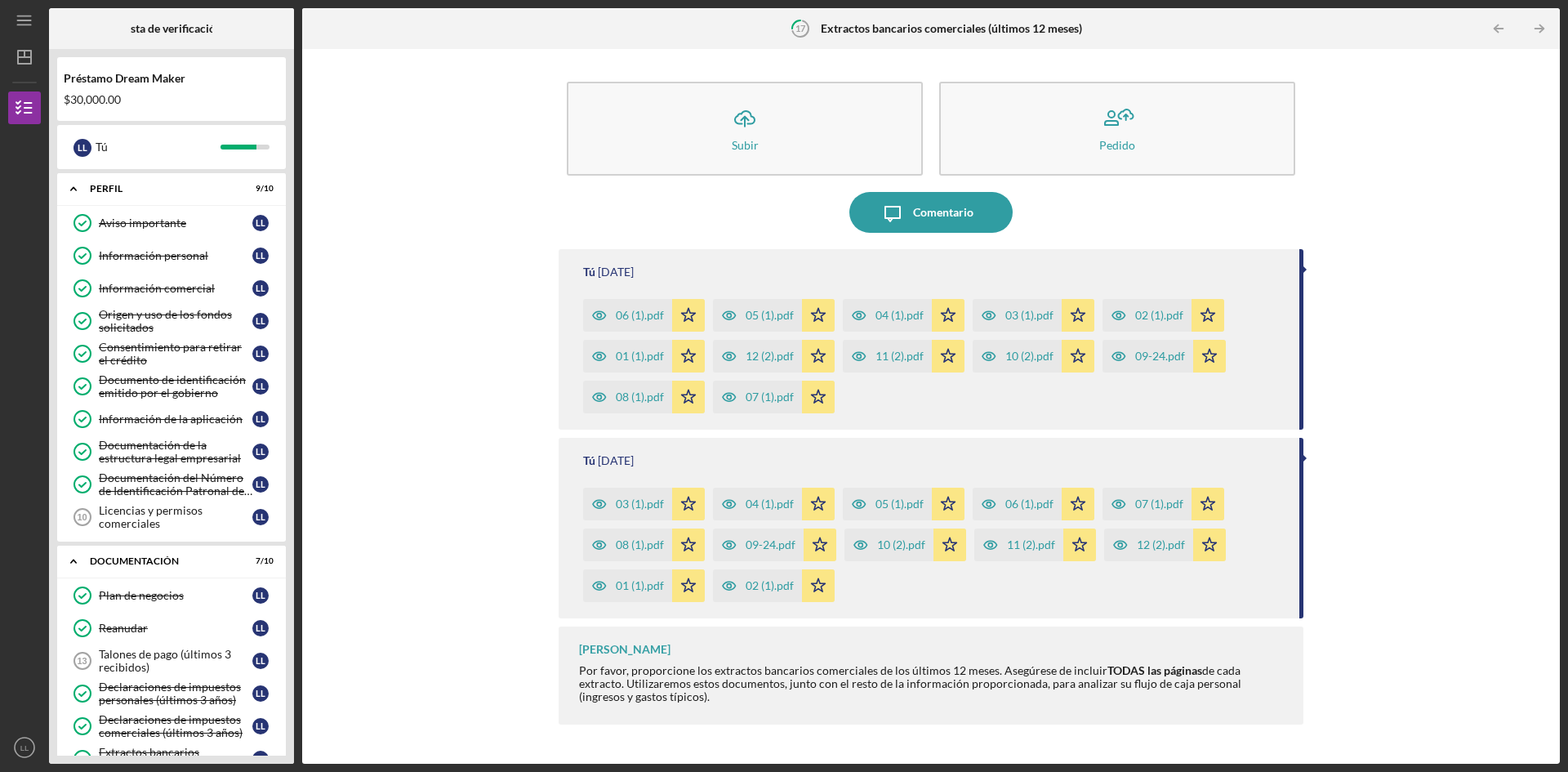
click at [799, 32] on tspan "17" at bounding box center [799, 27] width 11 height 11
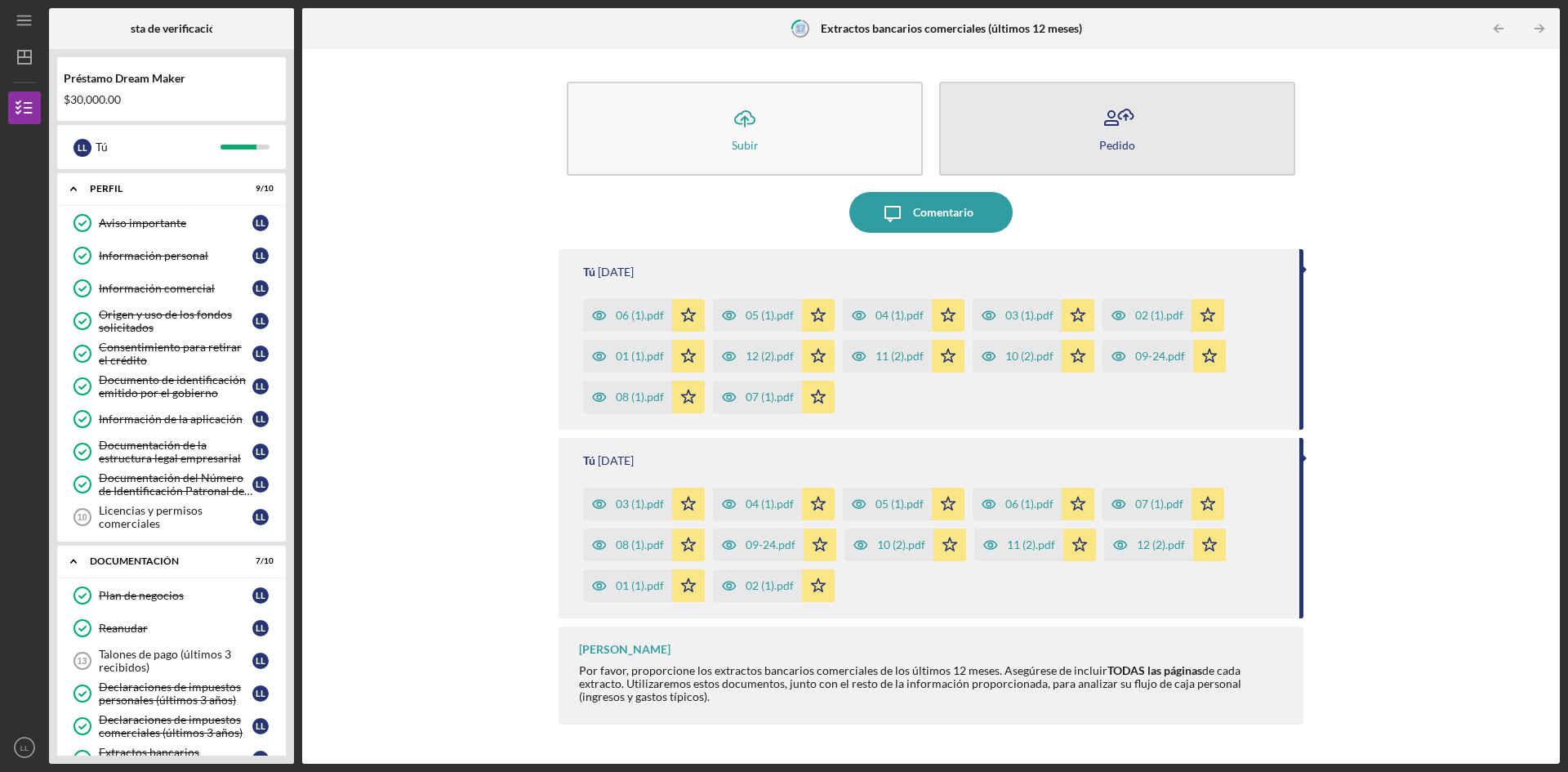
click at [1130, 122] on icon "button" at bounding box center [1117, 118] width 41 height 41
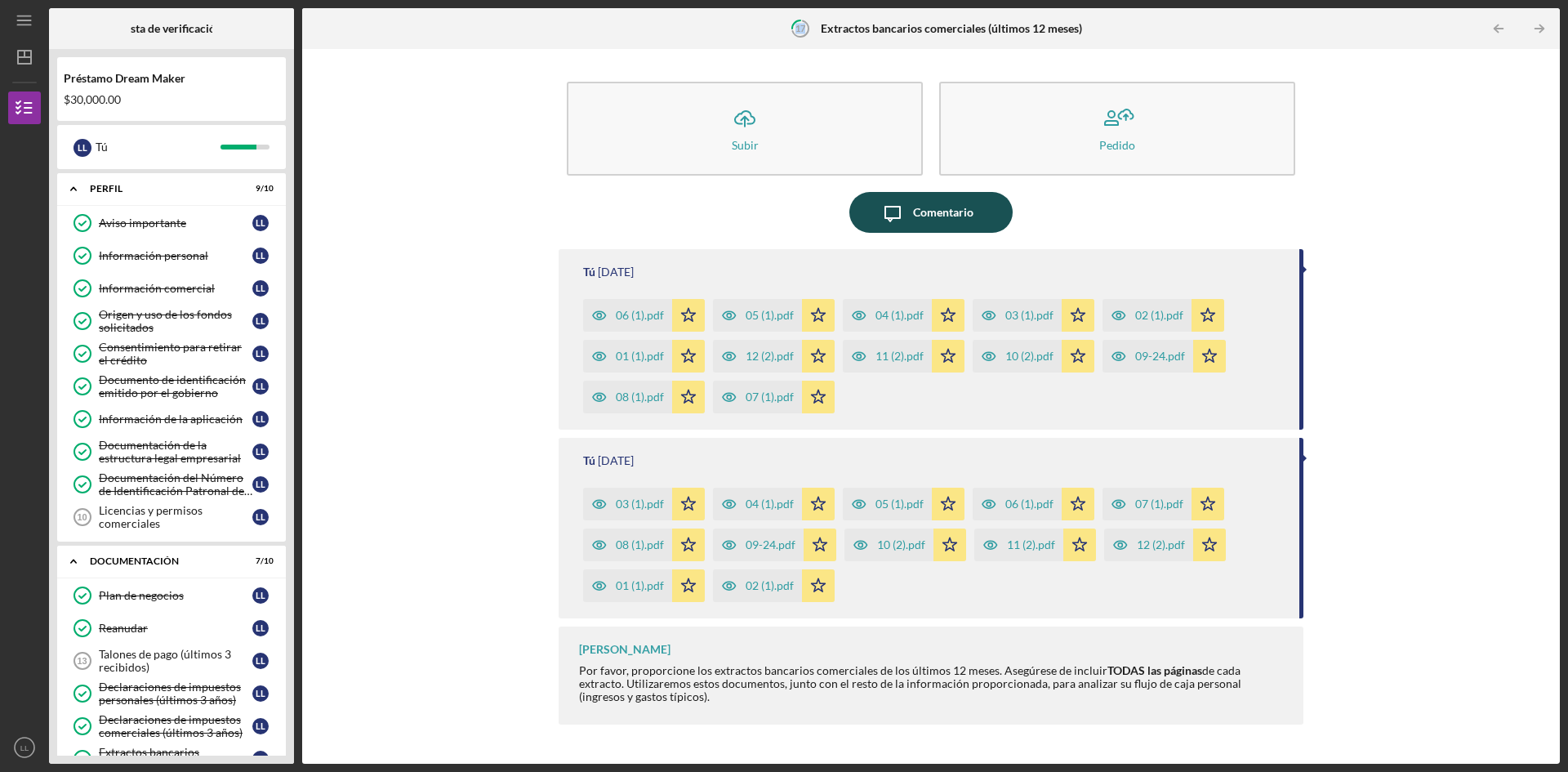
click at [925, 215] on font "Comentario" at bounding box center [943, 211] width 61 height 14
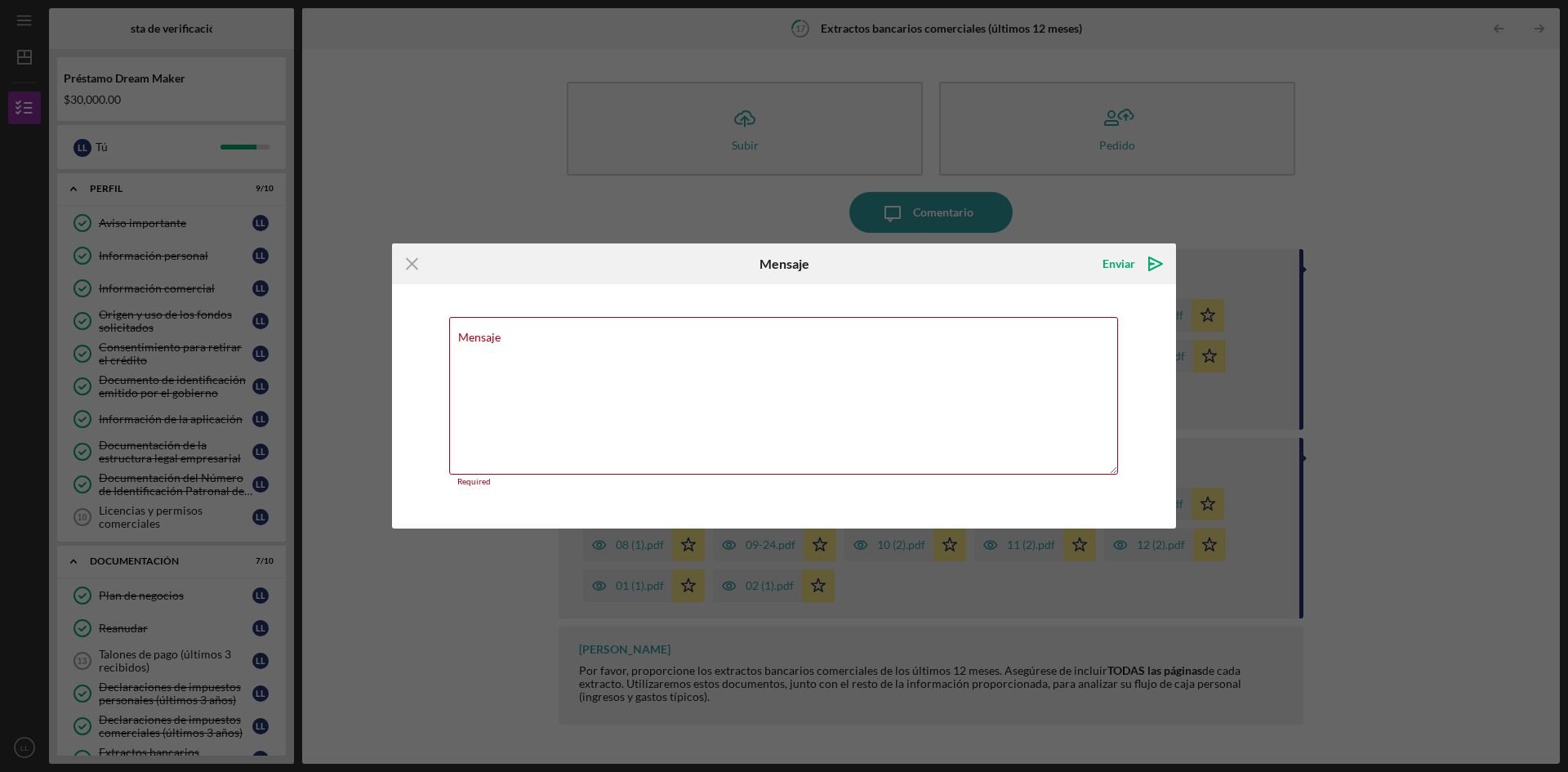
click at [1107, 212] on div "Icon/Menu Close Mensaje Enviar Icon/icon-invite-send Mensaje Required Cancelar …" at bounding box center [784, 386] width 1568 height 772
click at [417, 267] on line at bounding box center [412, 263] width 11 height 11
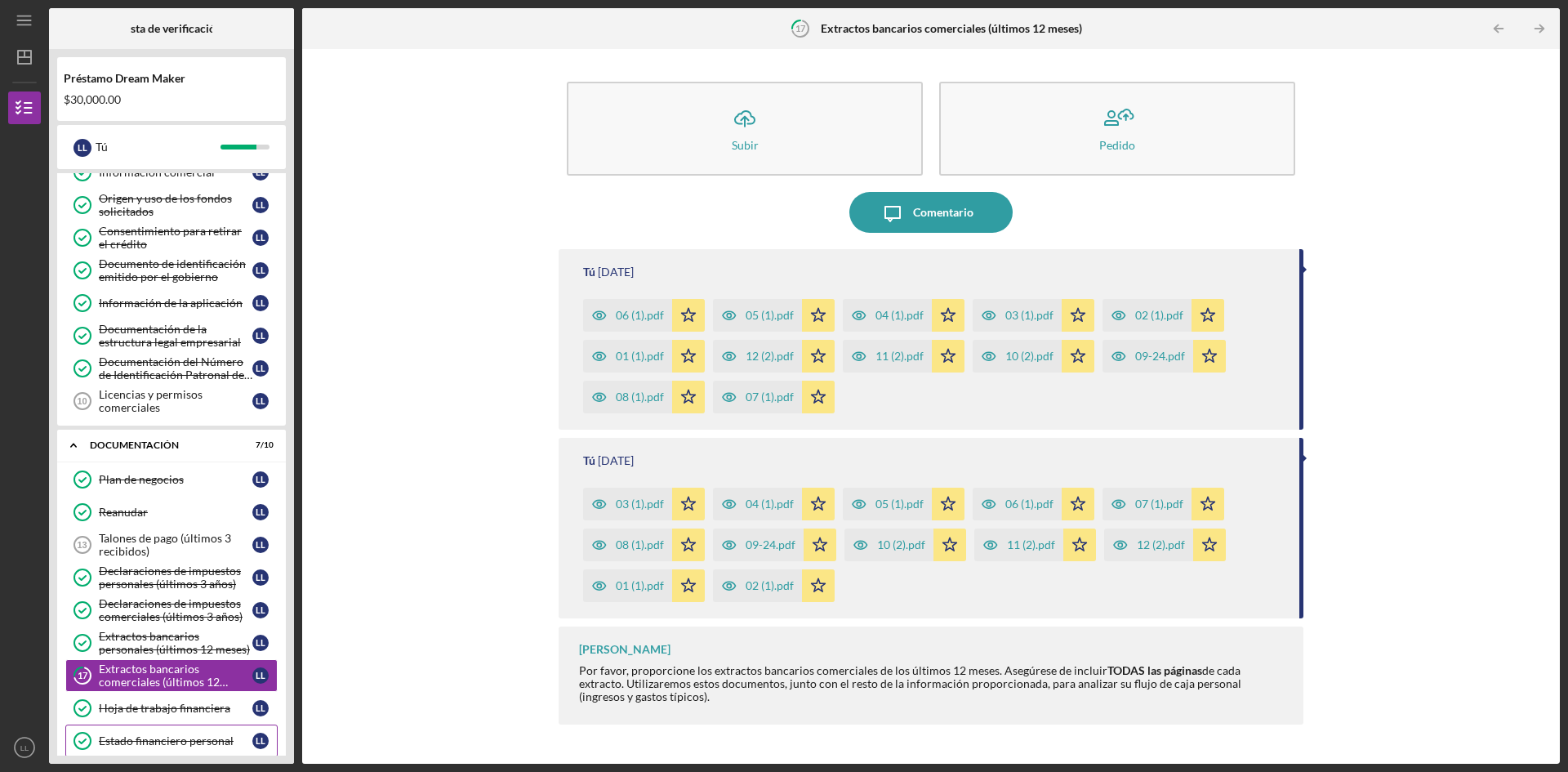
scroll to position [240, 0]
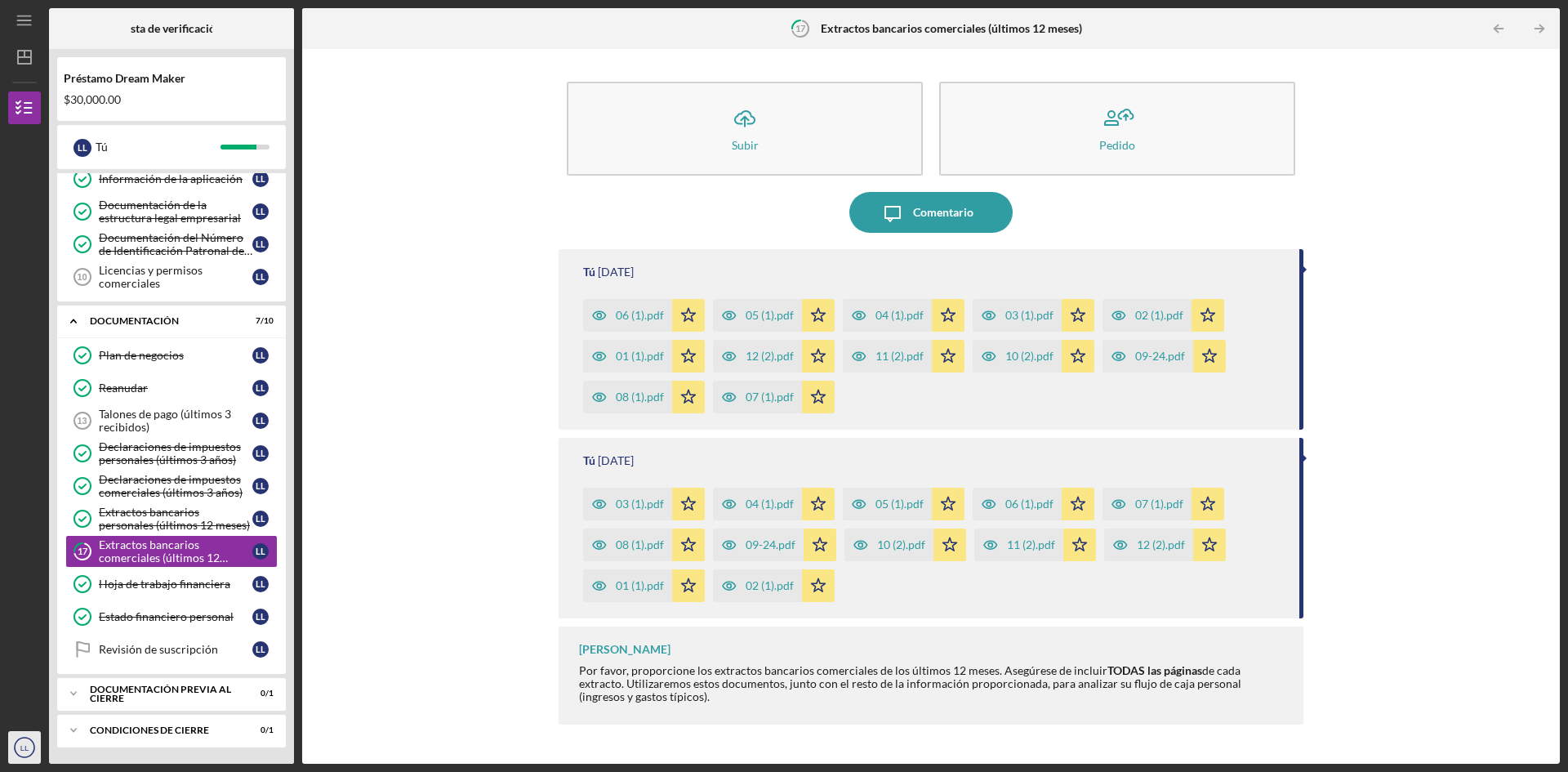
click at [22, 753] on icon "LL" at bounding box center [24, 747] width 32 height 41
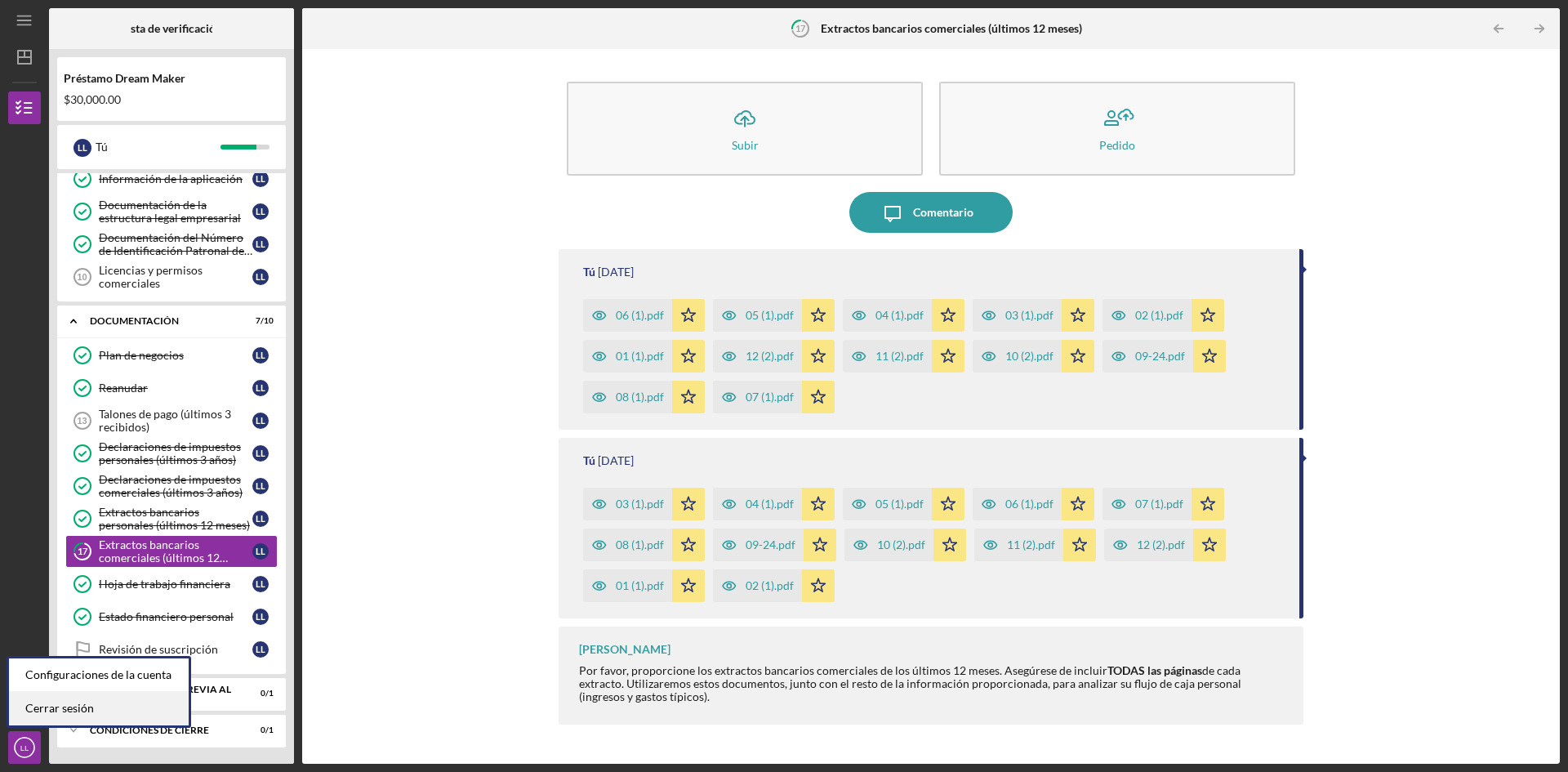
click at [58, 704] on font "Cerrar sesión" at bounding box center [59, 708] width 68 height 14
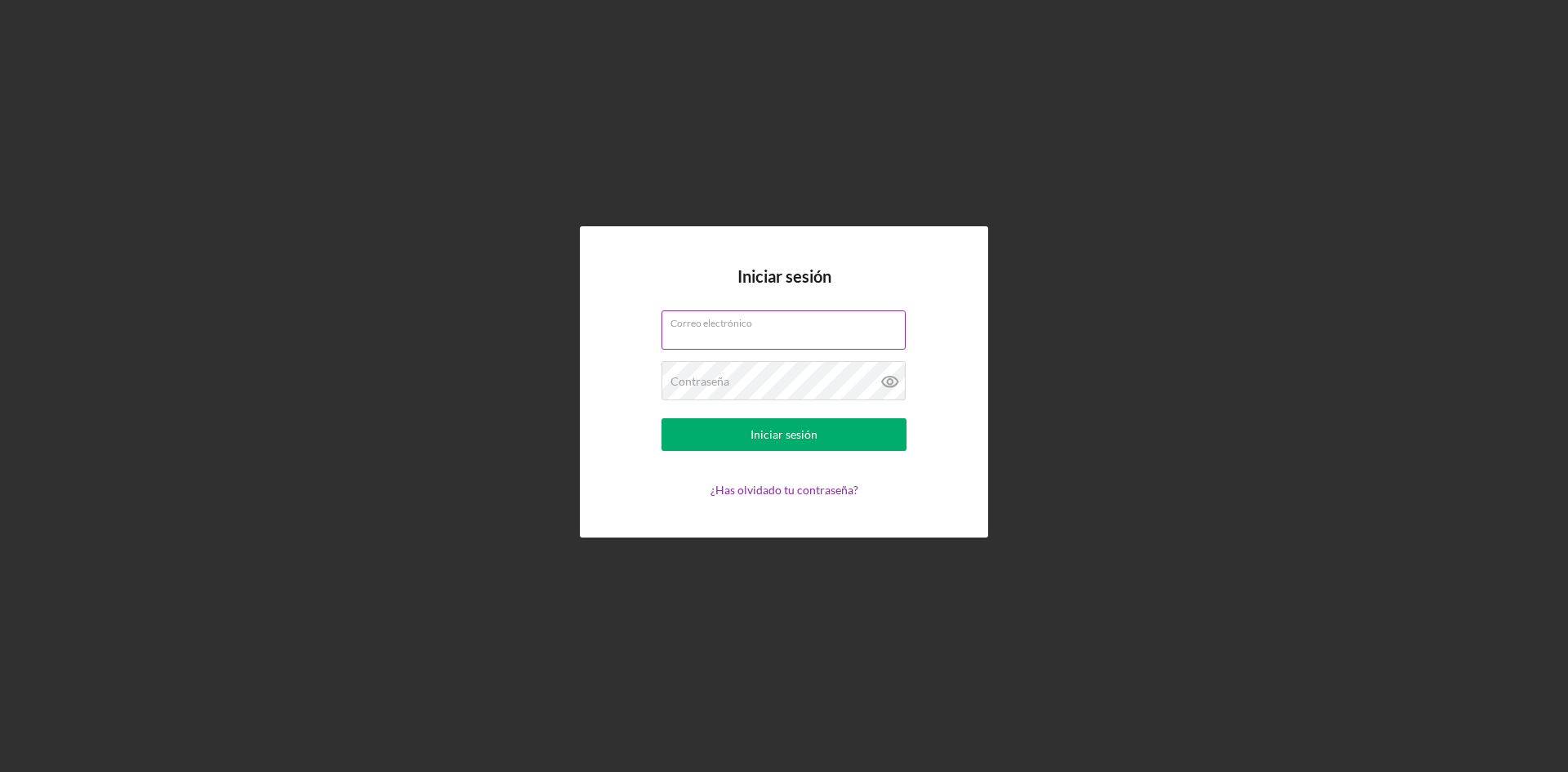
click at [693, 338] on input "Correo electrónico" at bounding box center [784, 329] width 245 height 39
type input "[EMAIL_ADDRESS][DOMAIN_NAME]"
click at [894, 382] on icon at bounding box center [890, 381] width 41 height 41
click at [820, 440] on button "Iniciar sesión" at bounding box center [784, 434] width 245 height 32
